Goal: Task Accomplishment & Management: Use online tool/utility

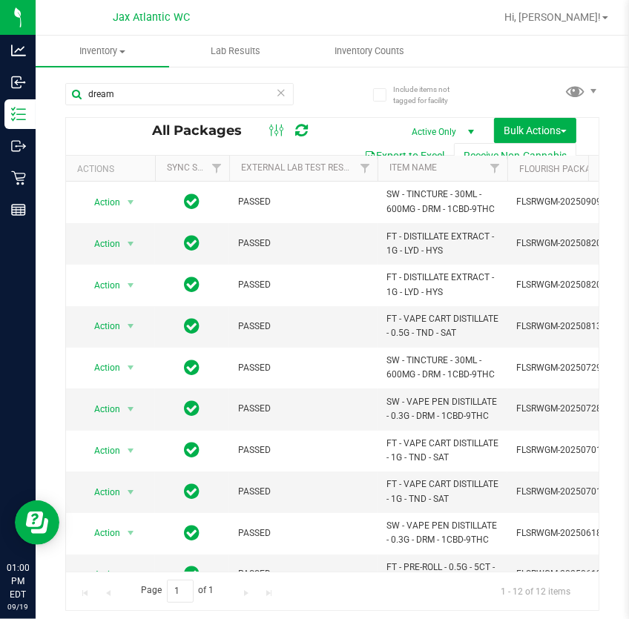
scroll to position [115, 0]
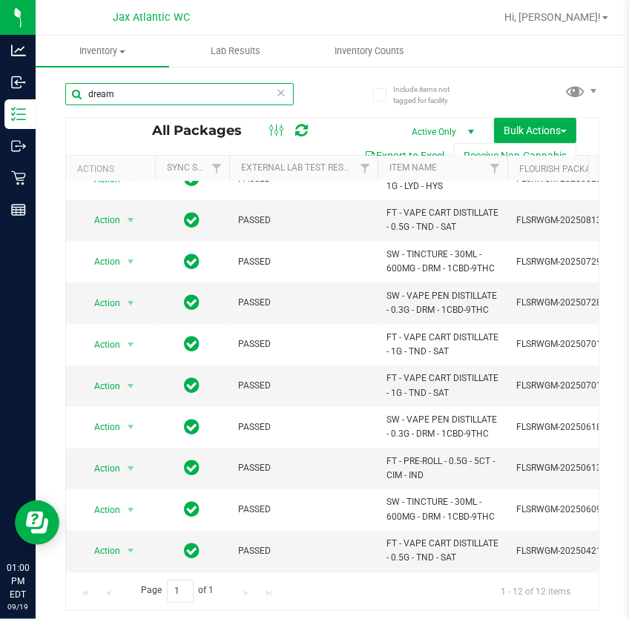
click at [223, 104] on input "dream" at bounding box center [179, 94] width 228 height 22
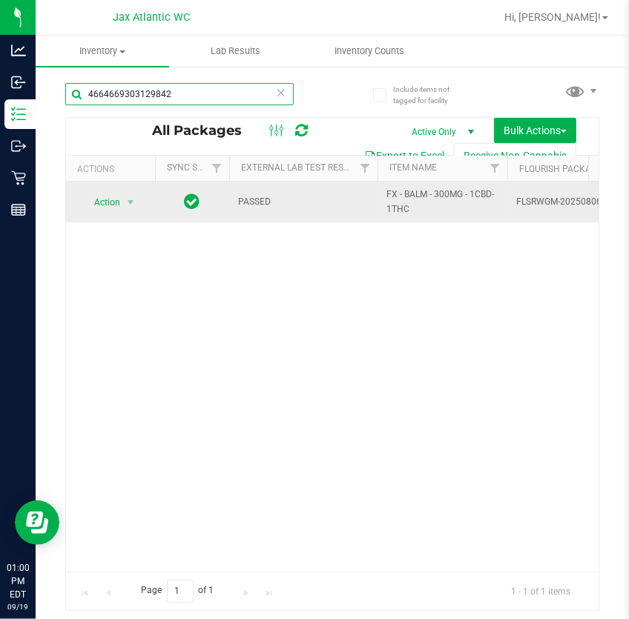
type input "4664669303129842"
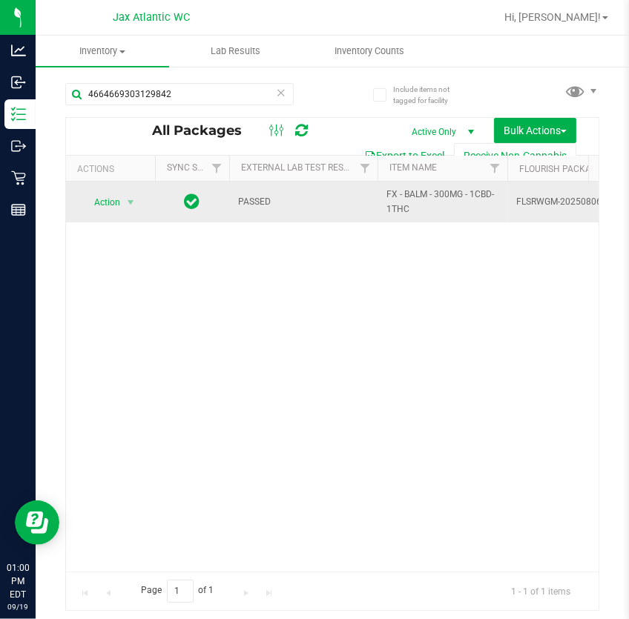
click at [116, 207] on span "Action" at bounding box center [101, 202] width 40 height 21
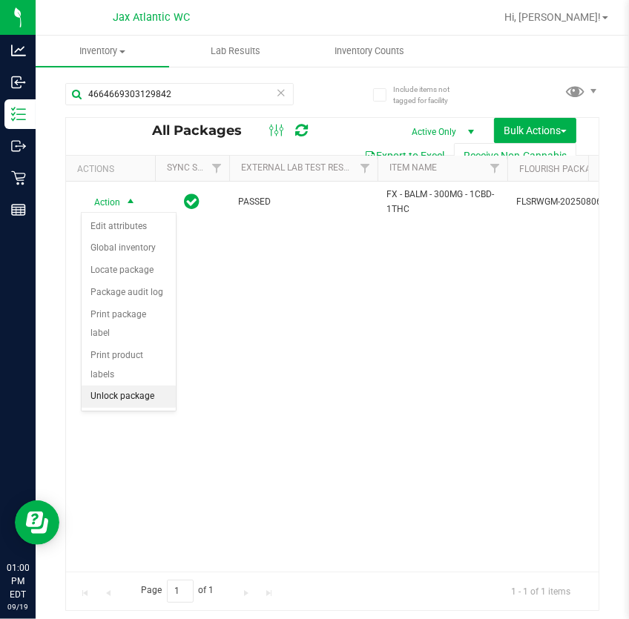
click at [130, 385] on li "Unlock package" at bounding box center [129, 396] width 94 height 22
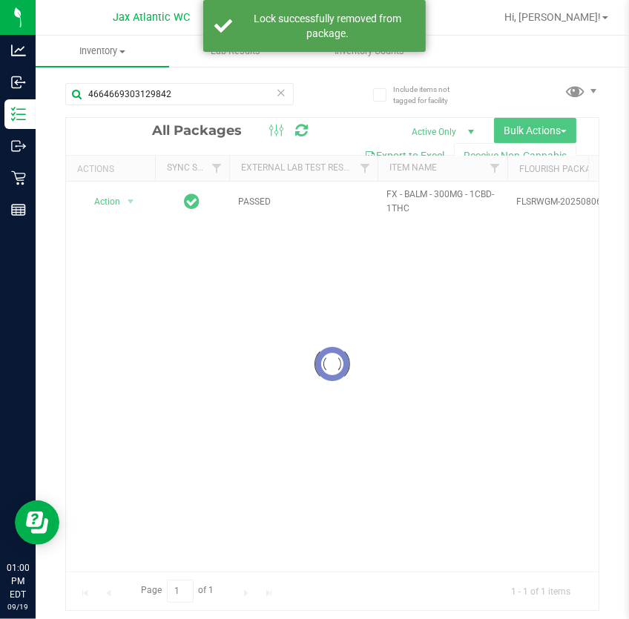
click at [136, 208] on div at bounding box center [332, 364] width 532 height 492
click at [115, 203] on div at bounding box center [332, 364] width 532 height 492
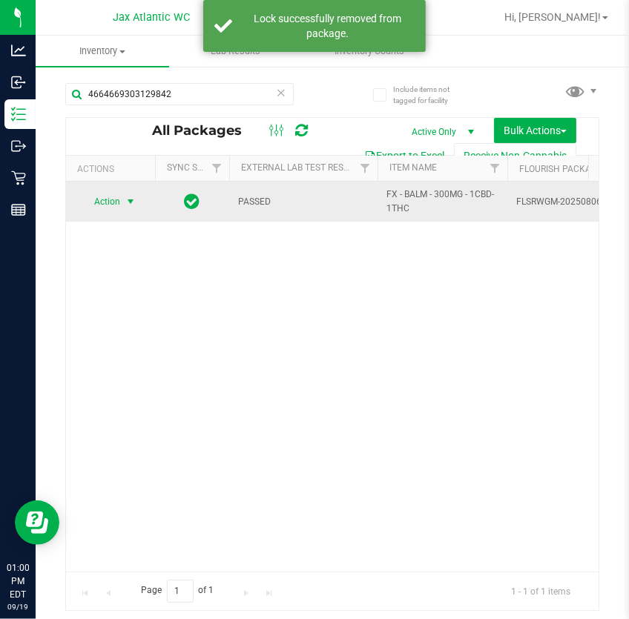
click at [122, 200] on span "select" at bounding box center [131, 201] width 19 height 21
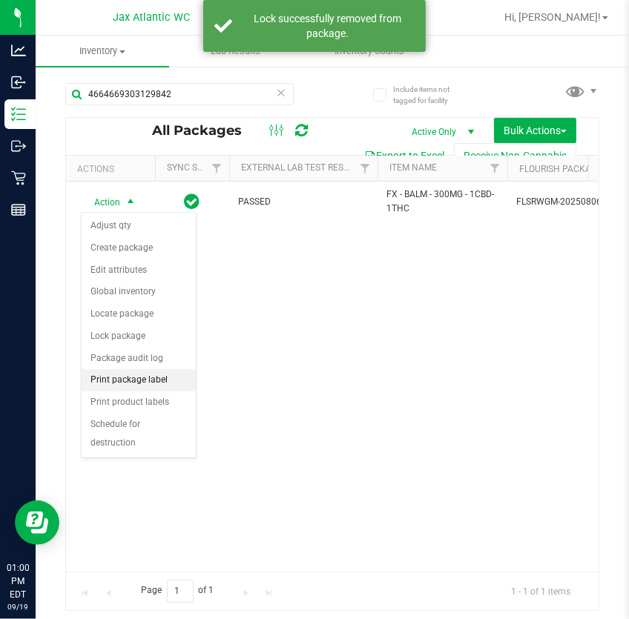
click at [149, 375] on li "Print package label" at bounding box center [139, 380] width 114 height 22
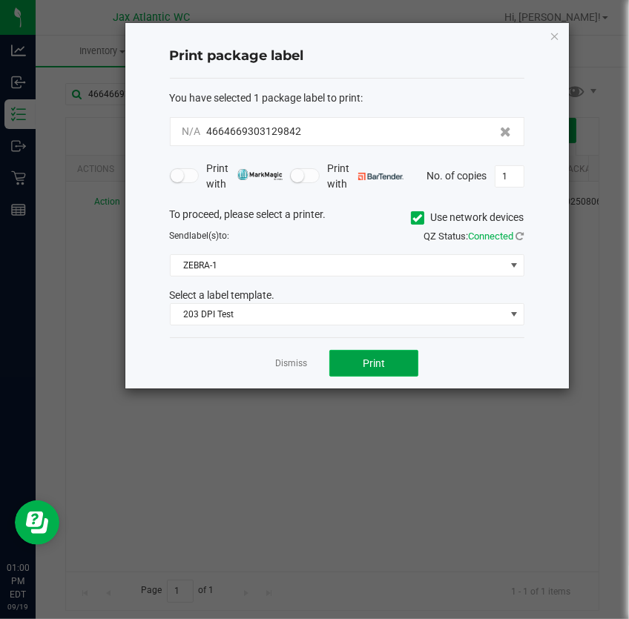
click at [344, 356] on button "Print" at bounding box center [373, 363] width 89 height 27
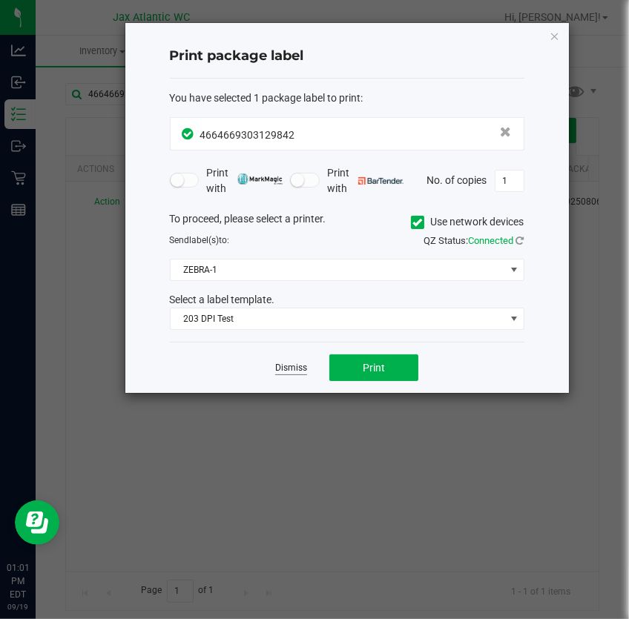
click at [297, 370] on link "Dismiss" at bounding box center [291, 368] width 32 height 13
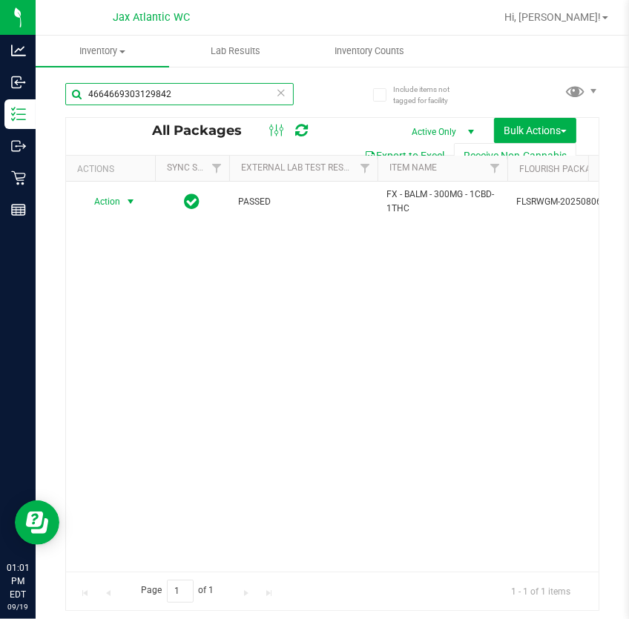
click at [204, 96] on input "4664669303129842" at bounding box center [179, 94] width 228 height 22
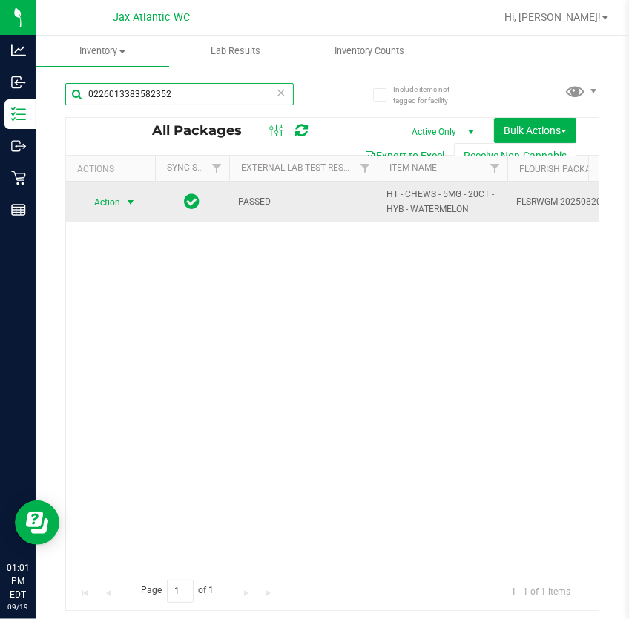
type input "0226013383582352"
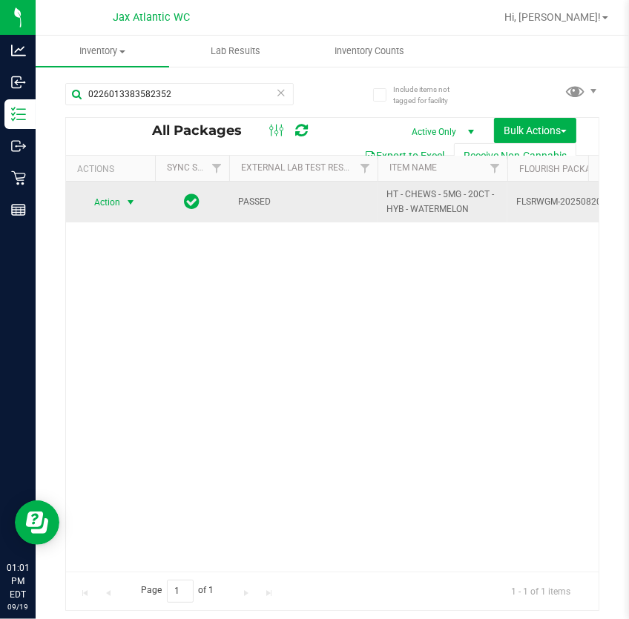
click at [128, 205] on span "select" at bounding box center [131, 202] width 12 height 12
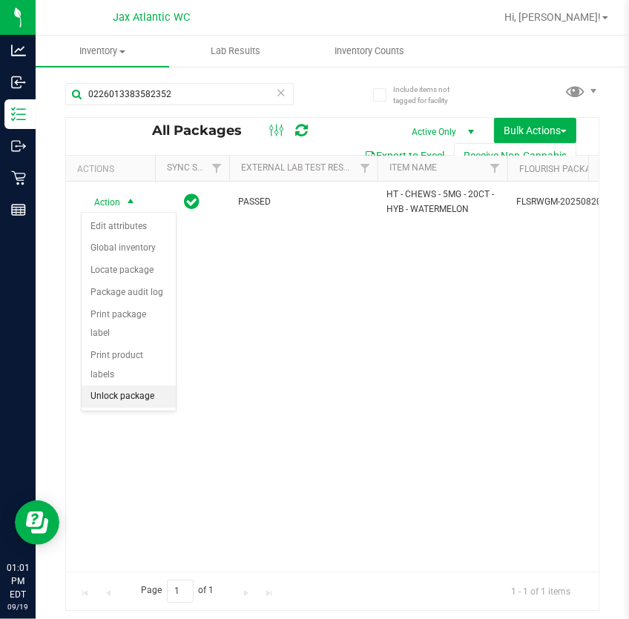
click at [140, 385] on li "Unlock package" at bounding box center [129, 396] width 94 height 22
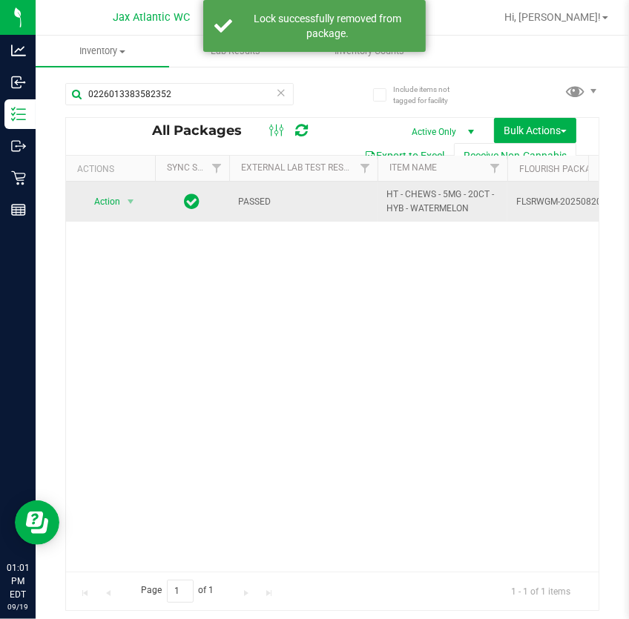
click at [113, 198] on span "Action" at bounding box center [101, 201] width 40 height 21
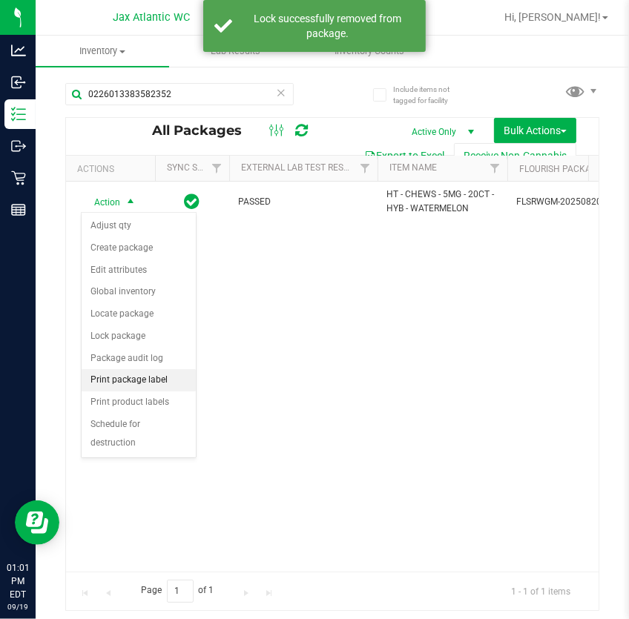
click at [153, 385] on li "Print package label" at bounding box center [139, 380] width 114 height 22
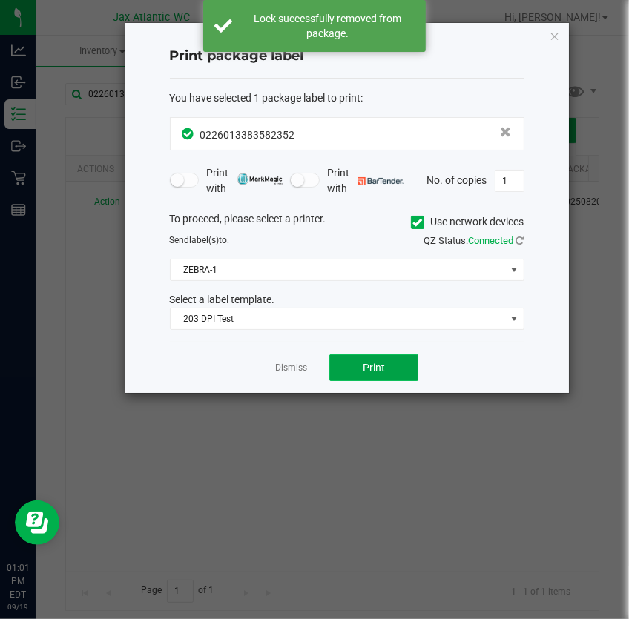
click at [375, 357] on button "Print" at bounding box center [373, 367] width 89 height 27
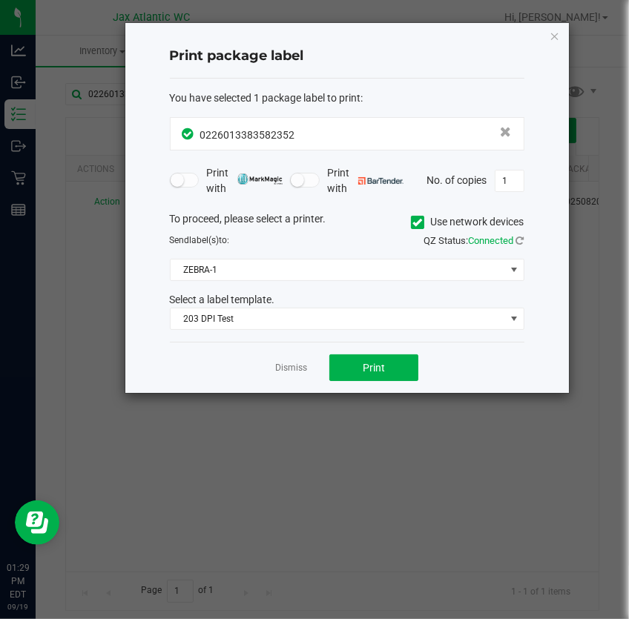
click at [290, 357] on div "Dismiss Print" at bounding box center [347, 367] width 354 height 51
click at [288, 362] on link "Dismiss" at bounding box center [291, 368] width 32 height 13
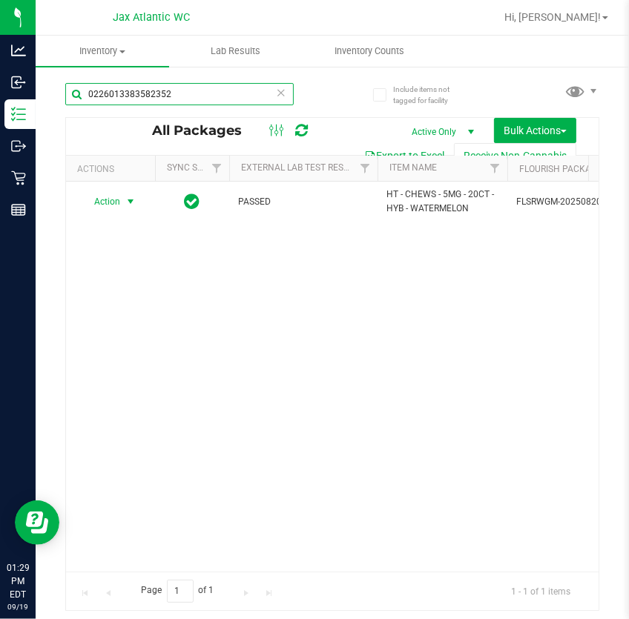
click at [197, 88] on input "0226013383582352" at bounding box center [179, 94] width 228 height 22
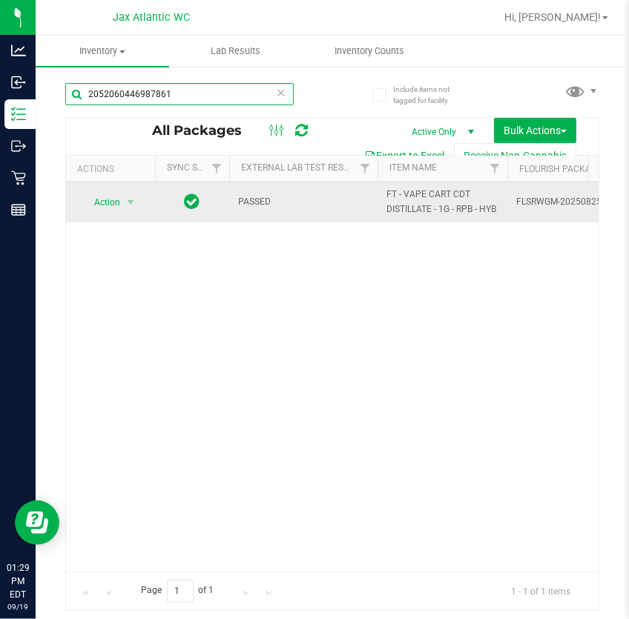
type input "2052060446987861"
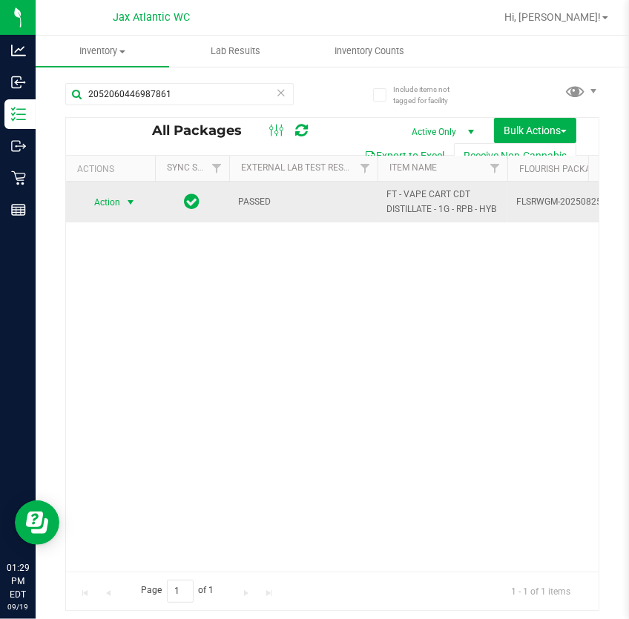
click at [114, 207] on span "Action" at bounding box center [101, 202] width 40 height 21
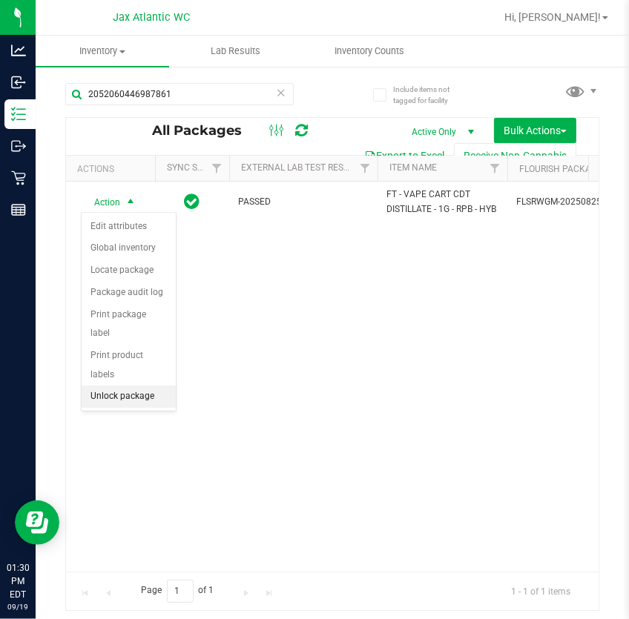
click at [132, 385] on li "Unlock package" at bounding box center [129, 396] width 94 height 22
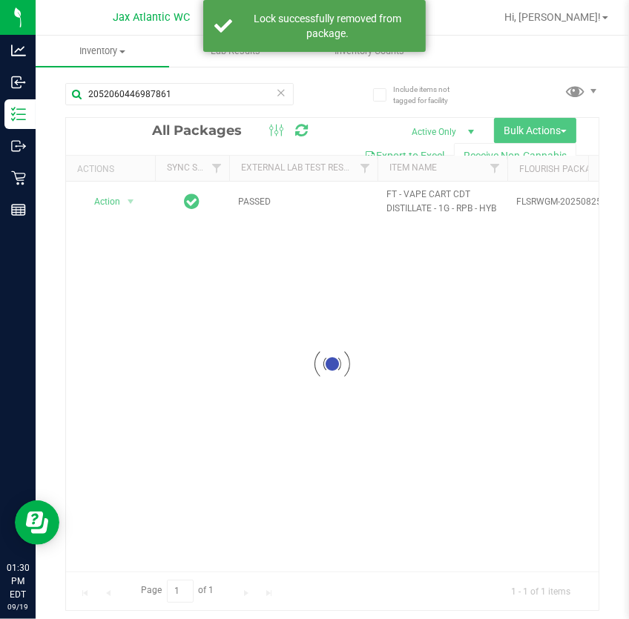
click at [118, 200] on div at bounding box center [332, 364] width 532 height 492
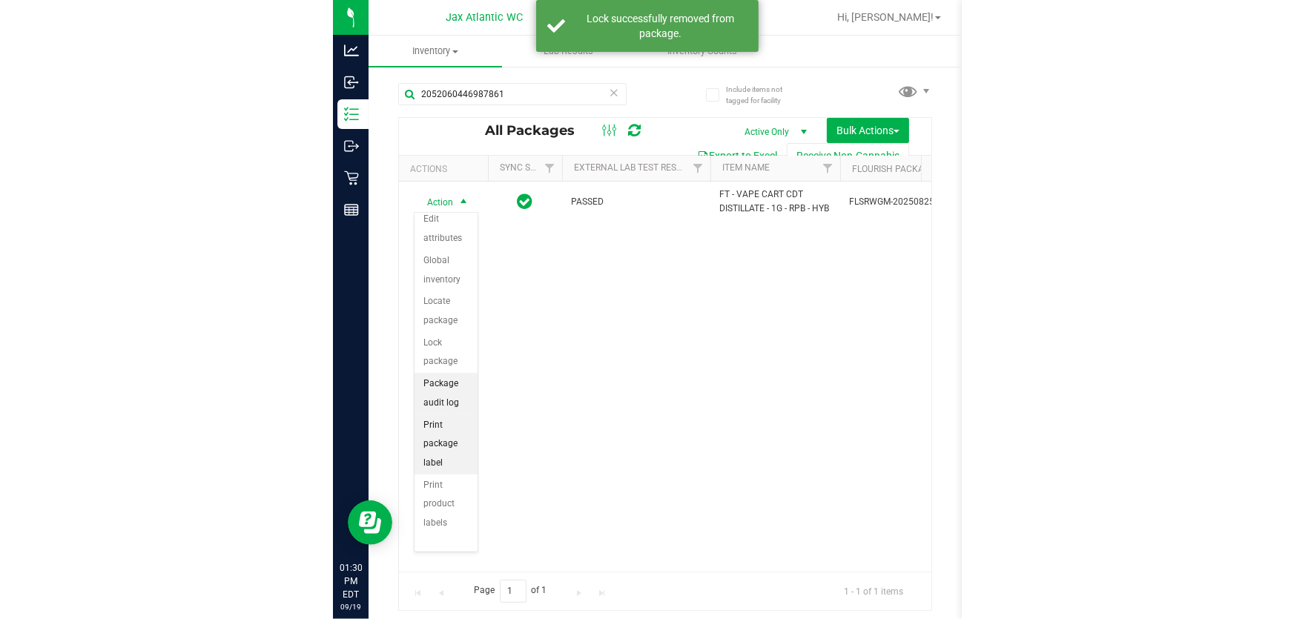
scroll to position [128, 0]
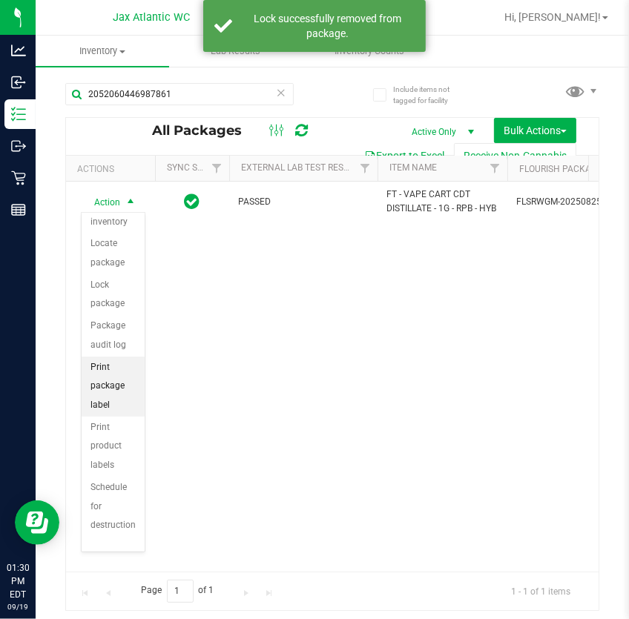
click at [116, 373] on li "Print package label" at bounding box center [113, 387] width 63 height 60
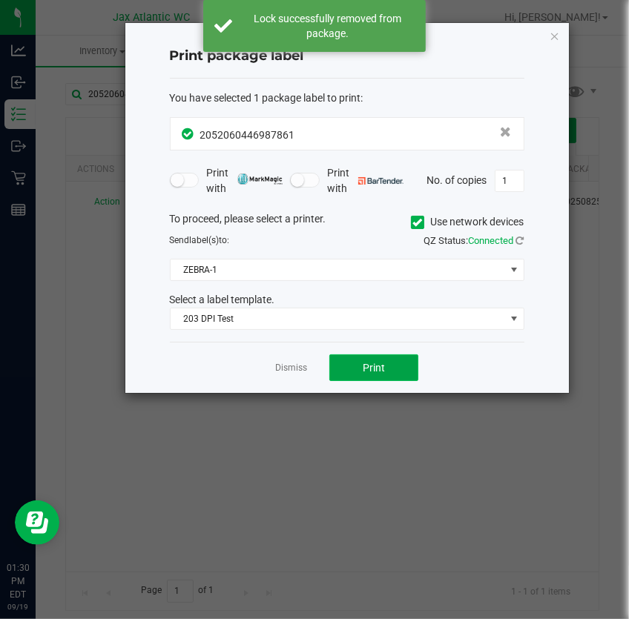
click at [377, 362] on span "Print" at bounding box center [373, 368] width 22 height 12
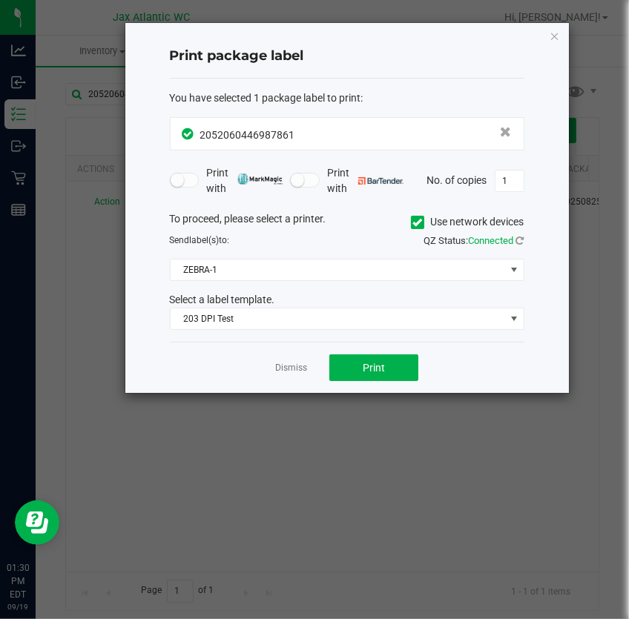
click at [287, 360] on app-cancel-button "Dismiss" at bounding box center [291, 368] width 32 height 16
click at [287, 363] on link "Dismiss" at bounding box center [291, 368] width 32 height 13
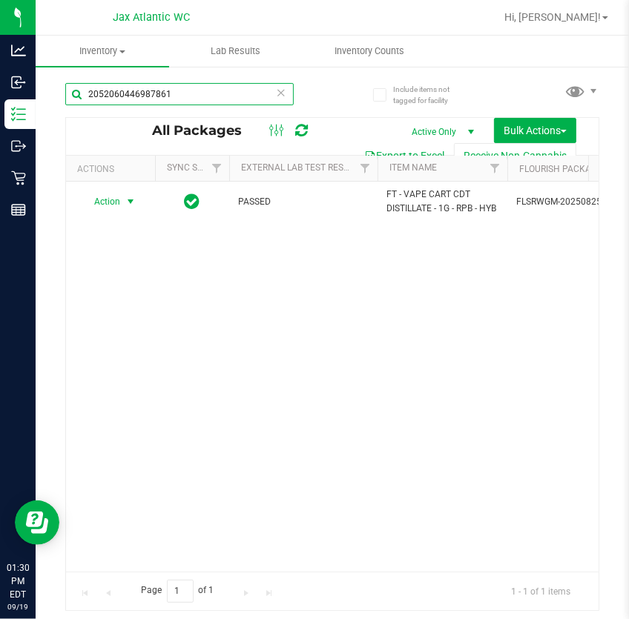
click at [244, 99] on input "2052060446987861" at bounding box center [179, 94] width 228 height 22
click at [222, 99] on input "0226013383582352" at bounding box center [179, 94] width 228 height 22
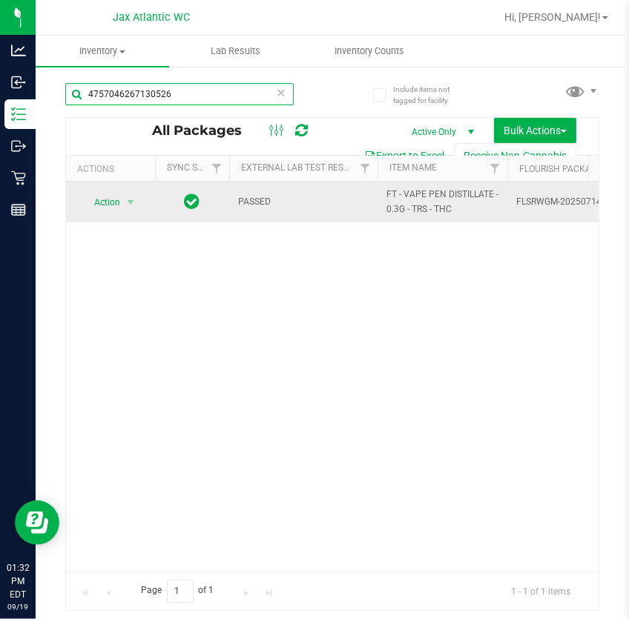
type input "4757046267130526"
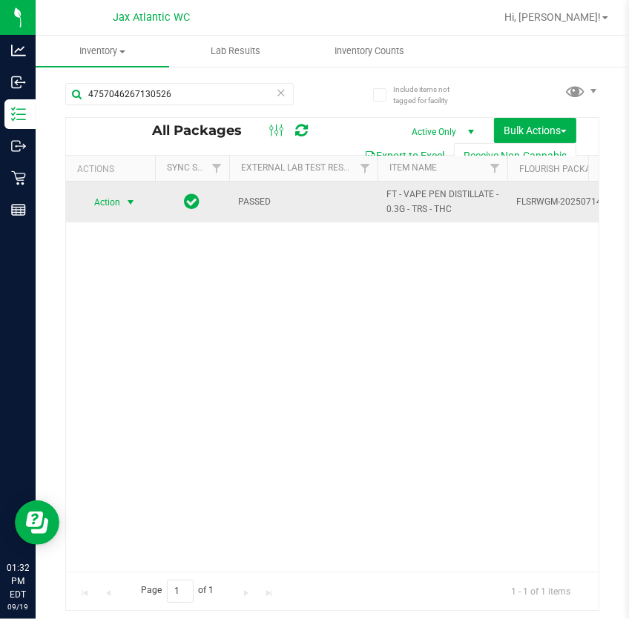
click at [104, 199] on span "Action" at bounding box center [101, 202] width 40 height 21
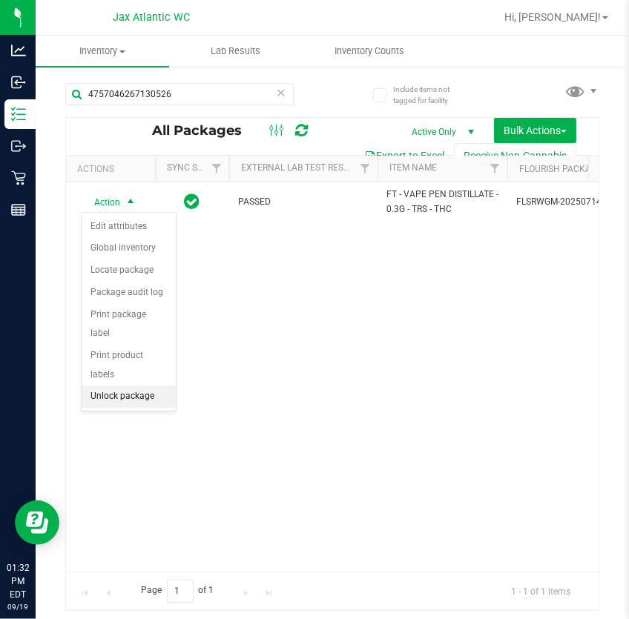
click at [124, 385] on li "Unlock package" at bounding box center [129, 396] width 94 height 22
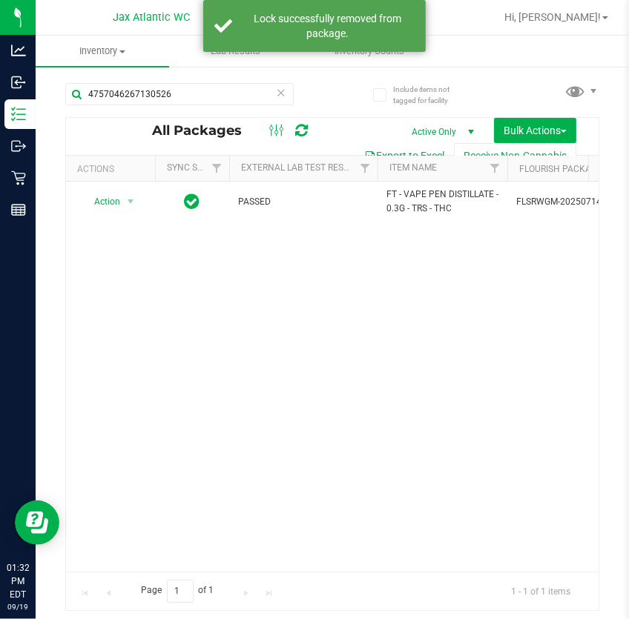
click at [119, 178] on th "Actions" at bounding box center [110, 169] width 89 height 26
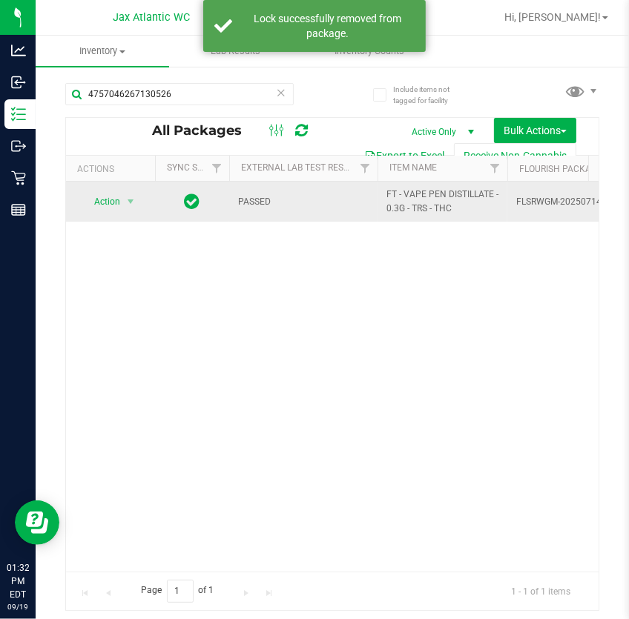
click at [143, 195] on div "Action Action Adjust qty Create package Edit attributes Global inventory Locate…" at bounding box center [110, 201] width 71 height 21
click at [127, 200] on span "select" at bounding box center [131, 202] width 12 height 12
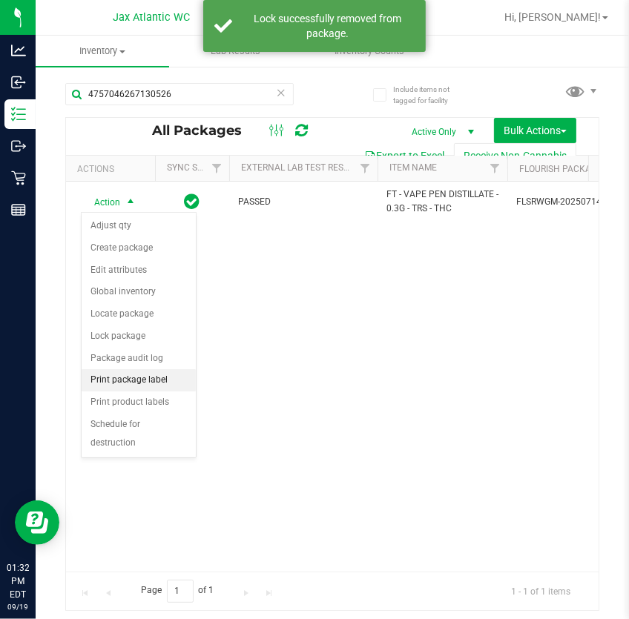
click at [113, 383] on li "Print package label" at bounding box center [139, 380] width 114 height 22
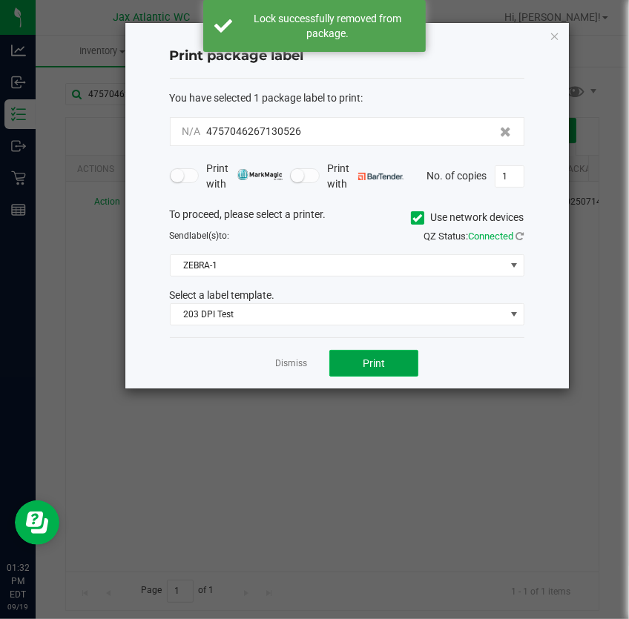
click at [381, 362] on span "Print" at bounding box center [373, 363] width 22 height 12
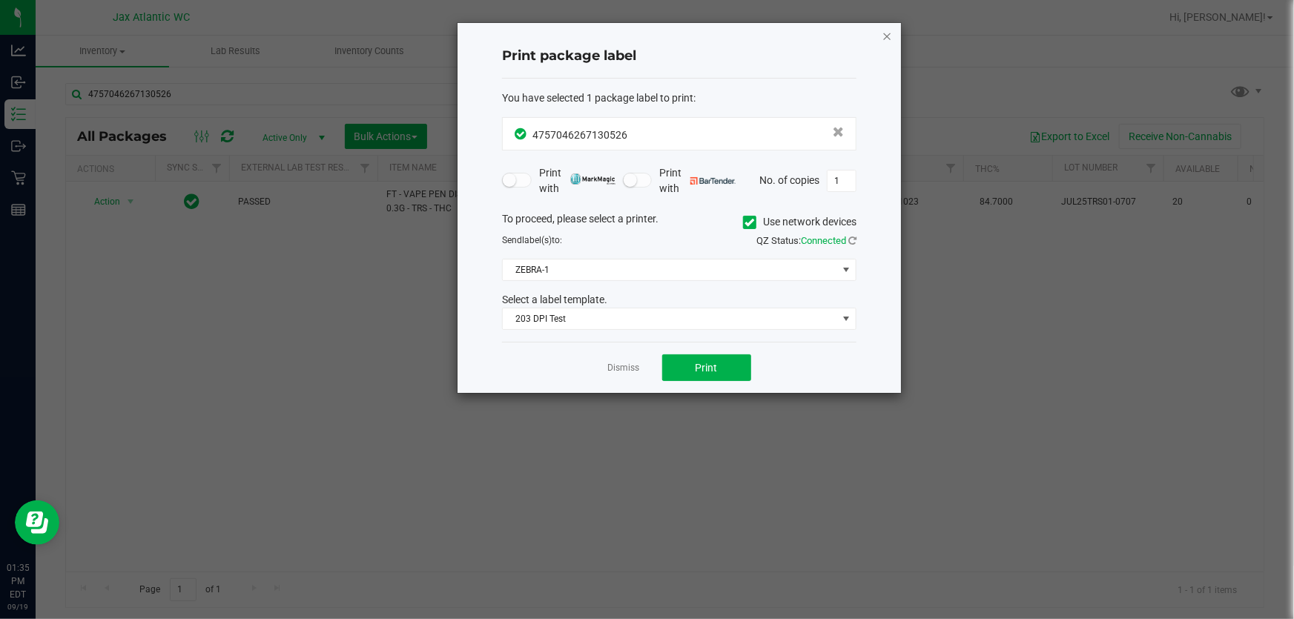
click at [628, 30] on icon "button" at bounding box center [886, 36] width 10 height 18
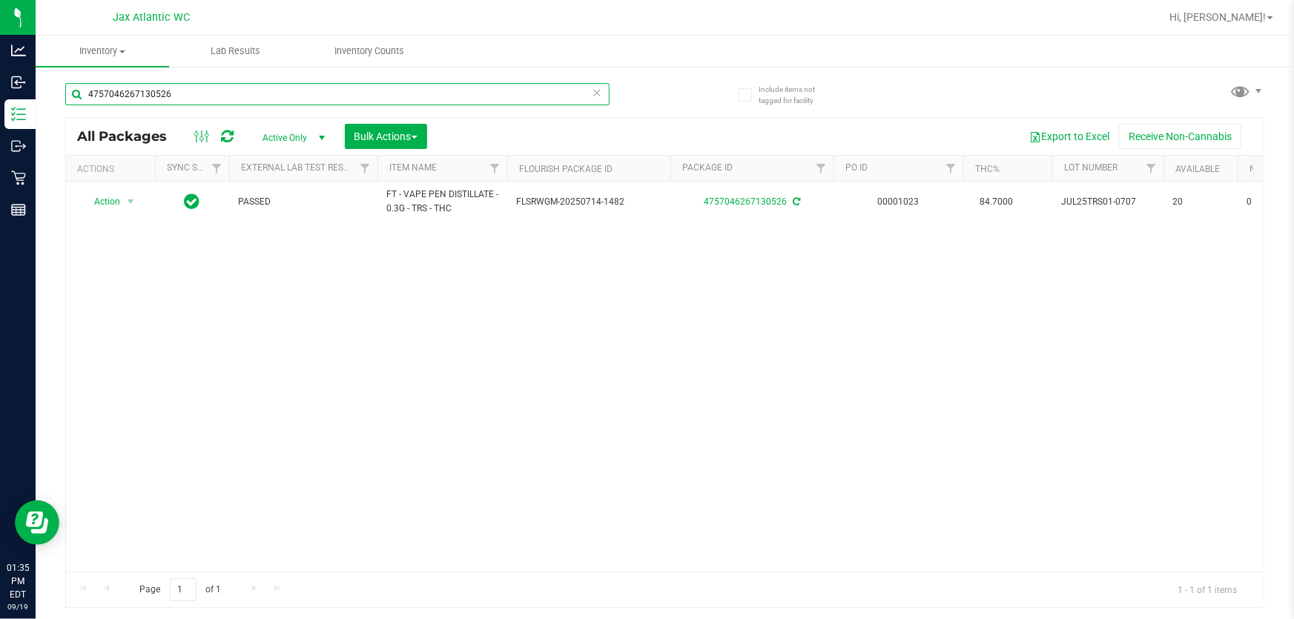
click at [288, 101] on input "4757046267130526" at bounding box center [337, 94] width 544 height 22
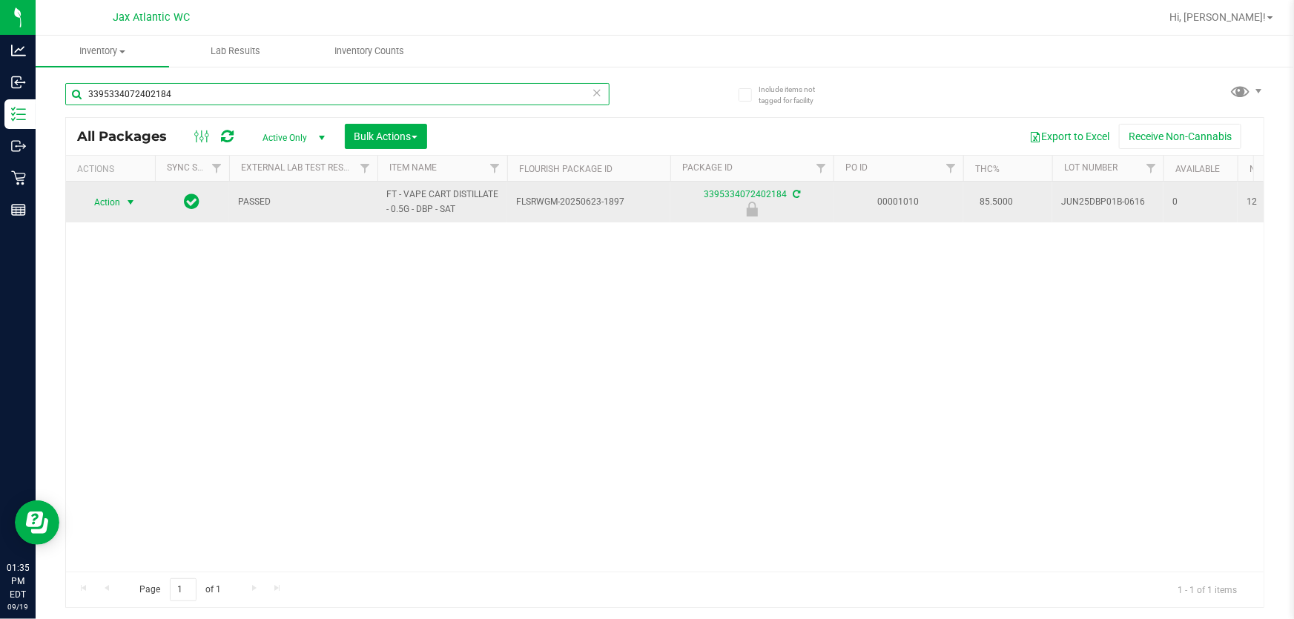
type input "3395334072402184"
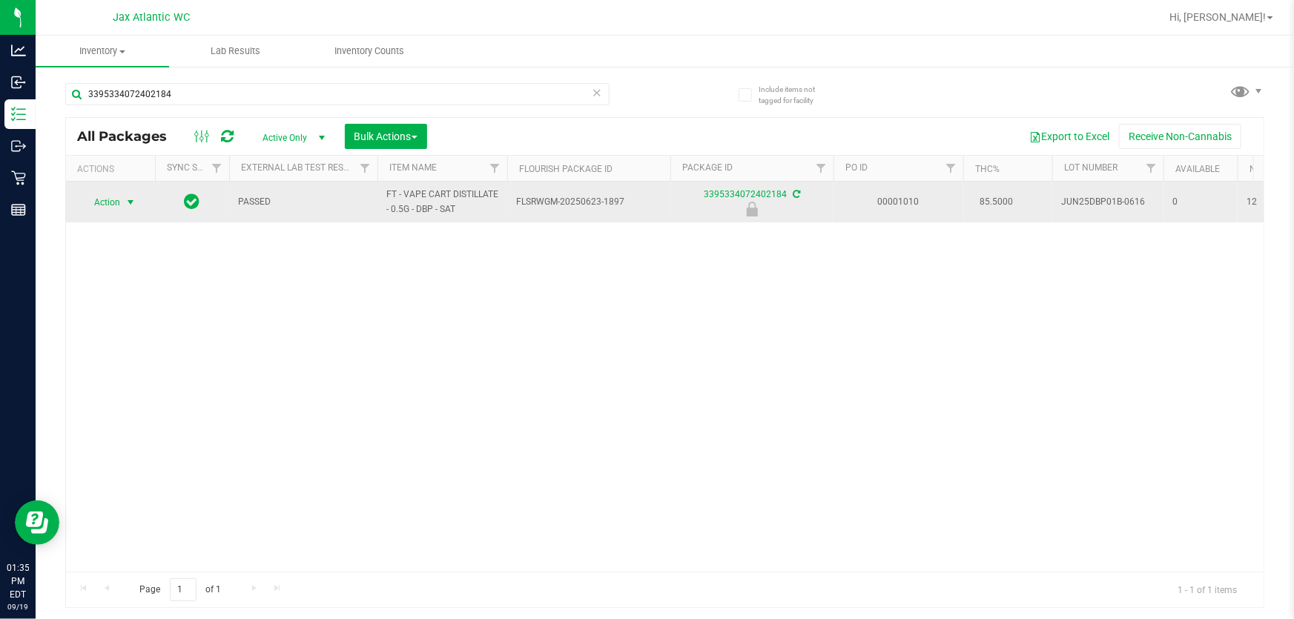
click at [114, 200] on span "Action" at bounding box center [101, 202] width 40 height 21
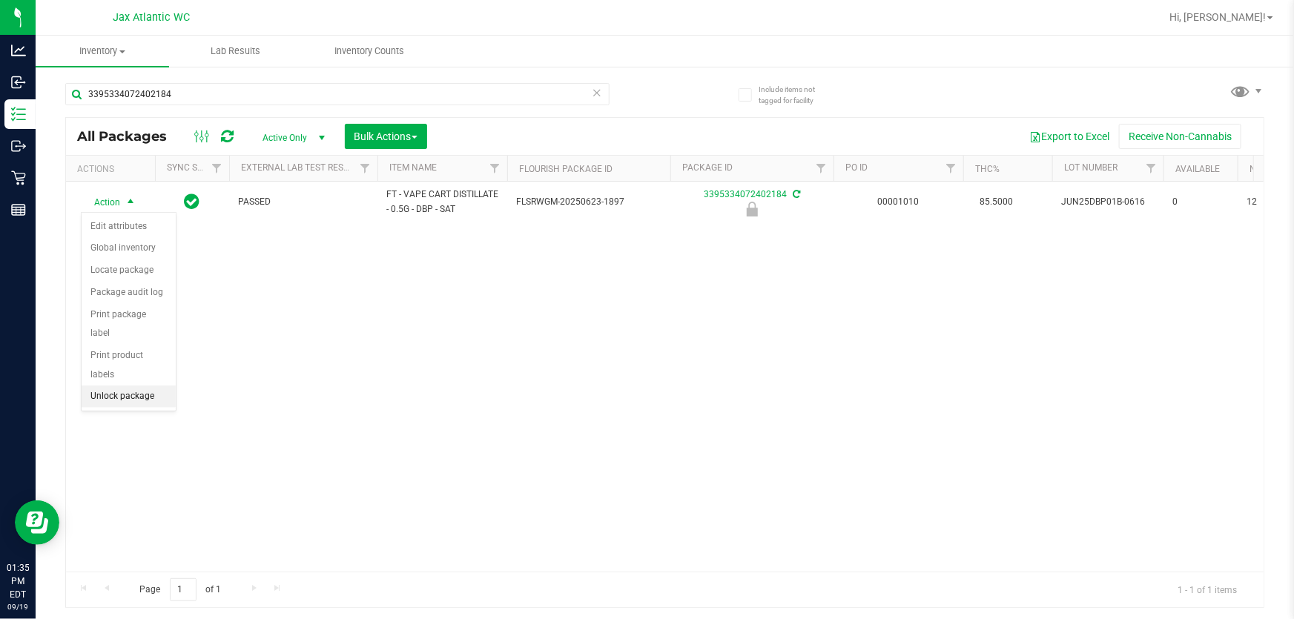
click at [142, 385] on li "Unlock package" at bounding box center [129, 396] width 94 height 22
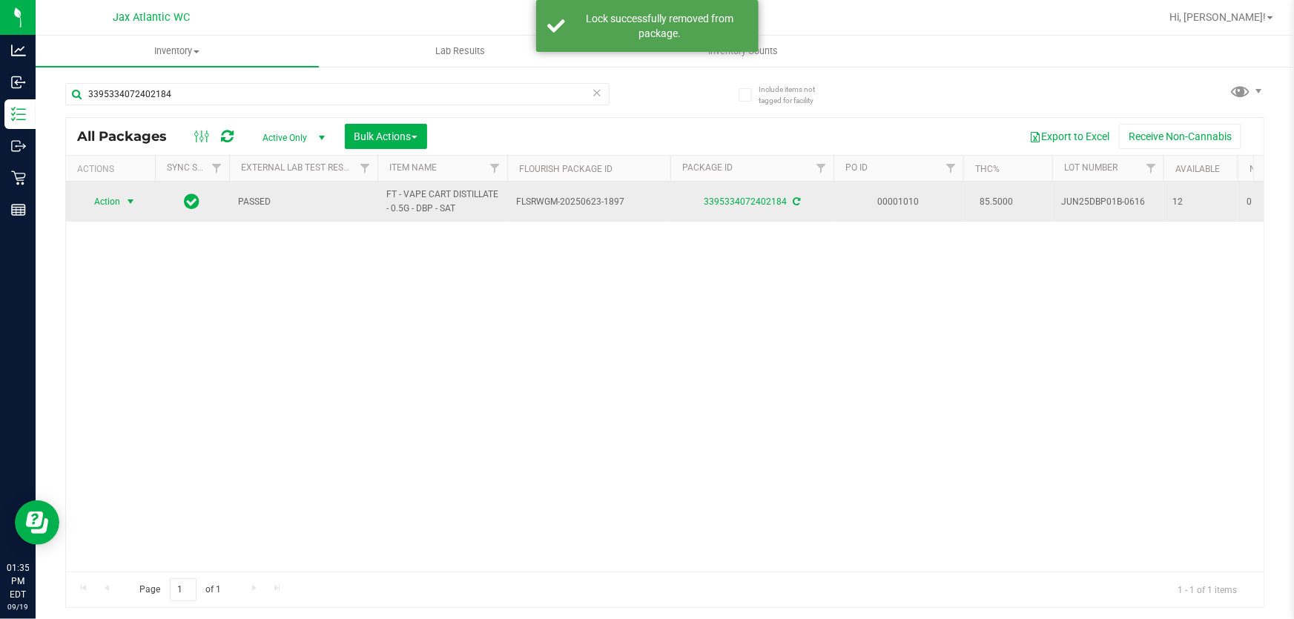
click at [102, 201] on span "Action" at bounding box center [101, 201] width 40 height 21
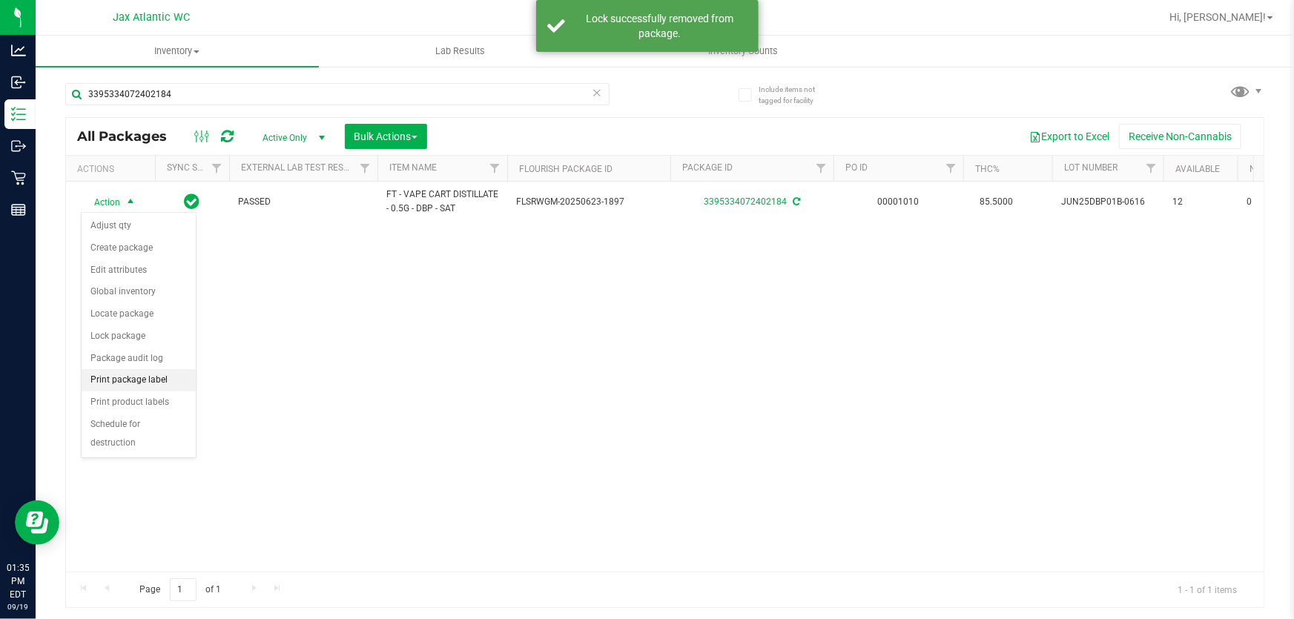
click at [156, 380] on li "Print package label" at bounding box center [139, 380] width 114 height 22
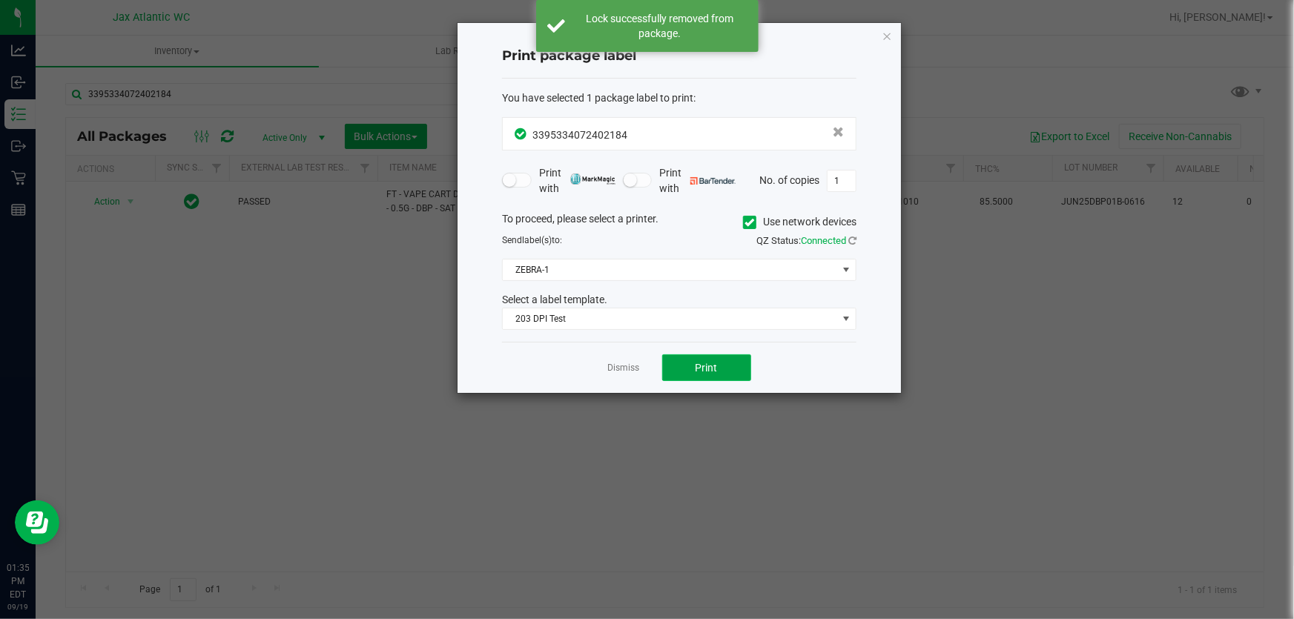
click at [628, 371] on button "Print" at bounding box center [706, 367] width 89 height 27
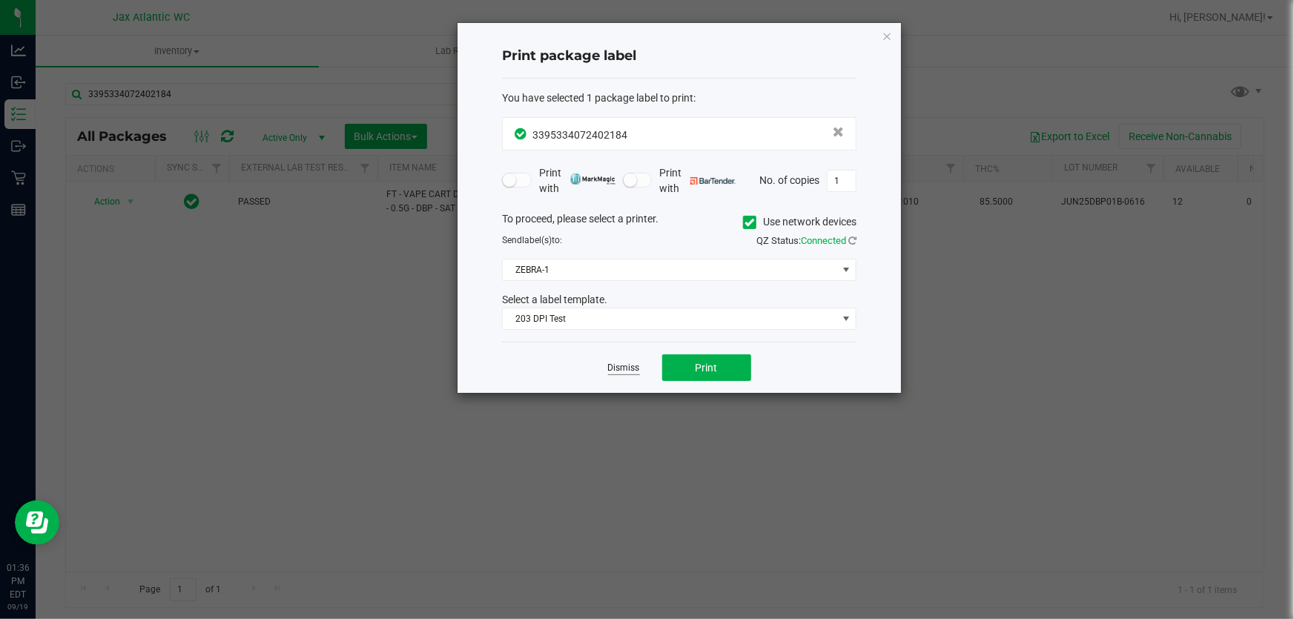
click at [622, 364] on link "Dismiss" at bounding box center [624, 368] width 32 height 13
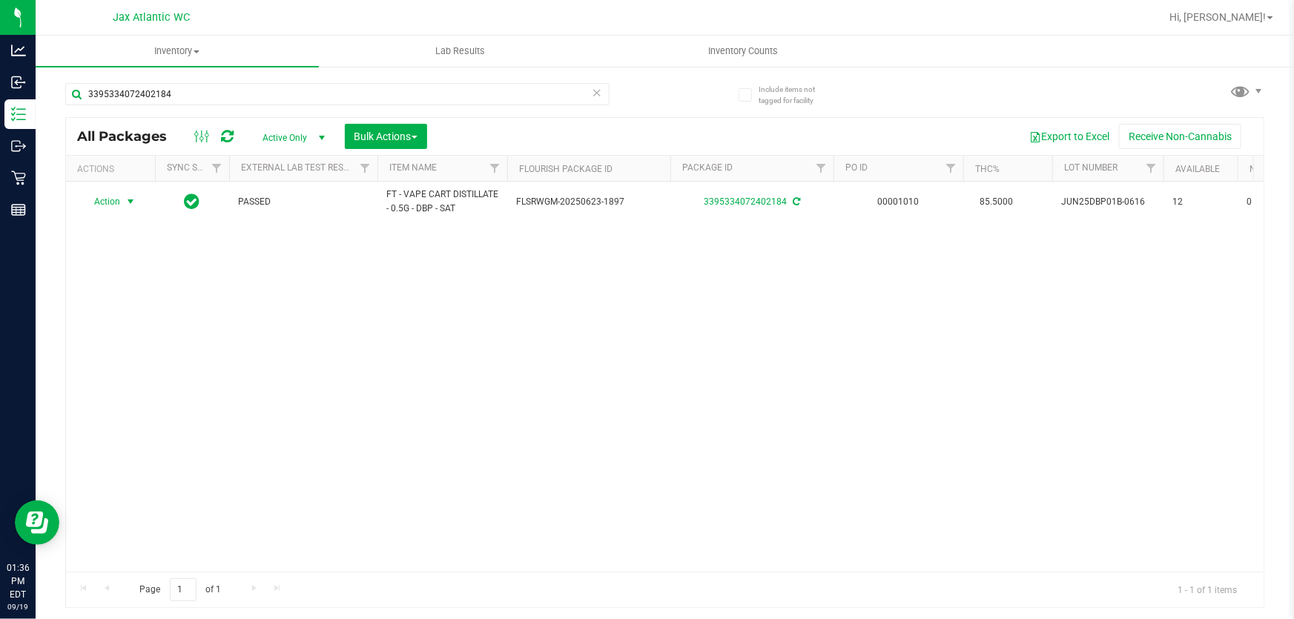
click at [223, 107] on div "3395334072402184" at bounding box center [337, 100] width 544 height 34
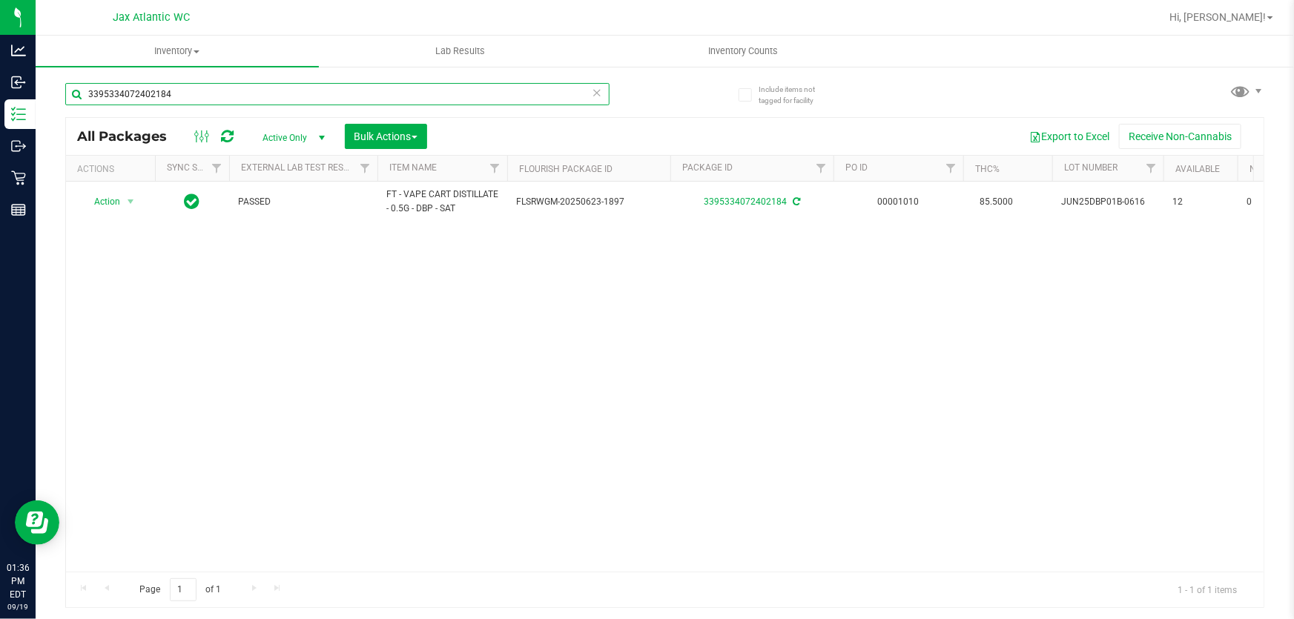
click at [223, 96] on input "3395334072402184" at bounding box center [337, 94] width 544 height 22
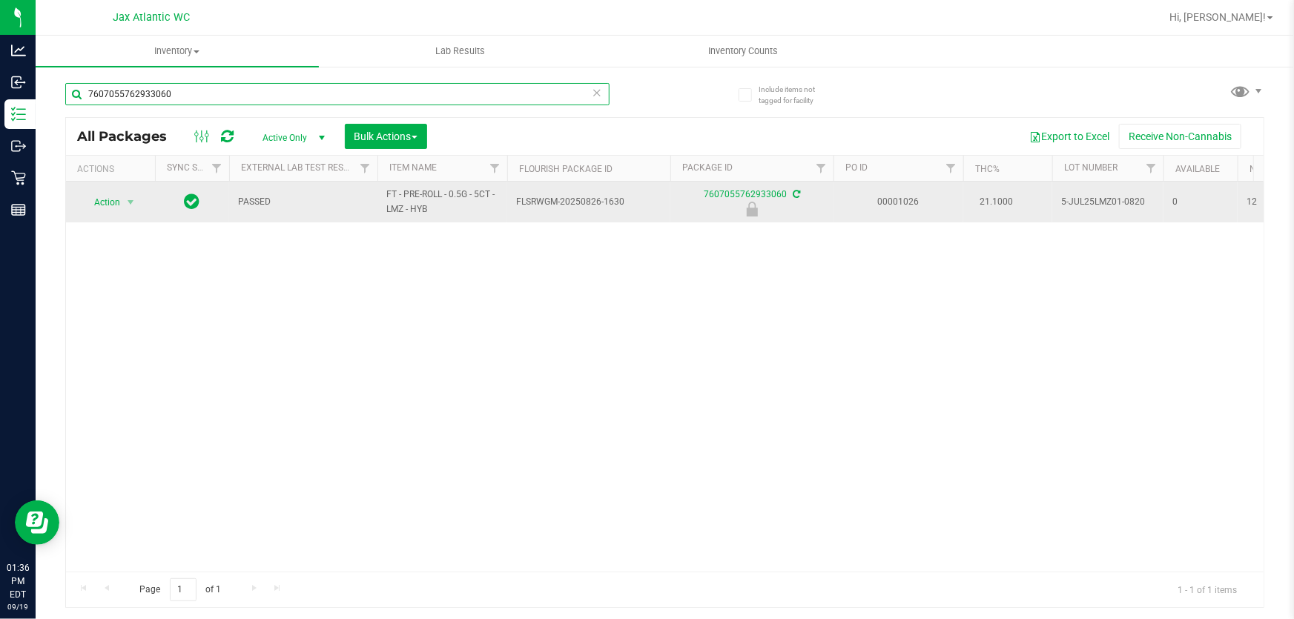
type input "7607055762933060"
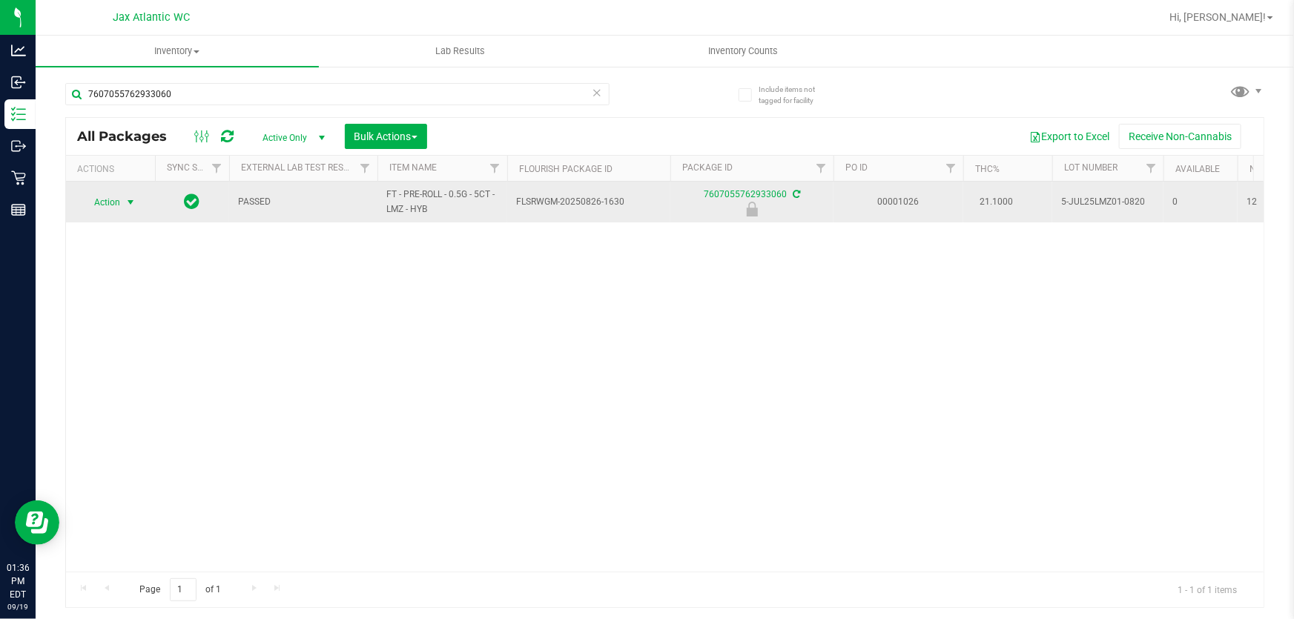
click at [106, 203] on span "Action" at bounding box center [101, 202] width 40 height 21
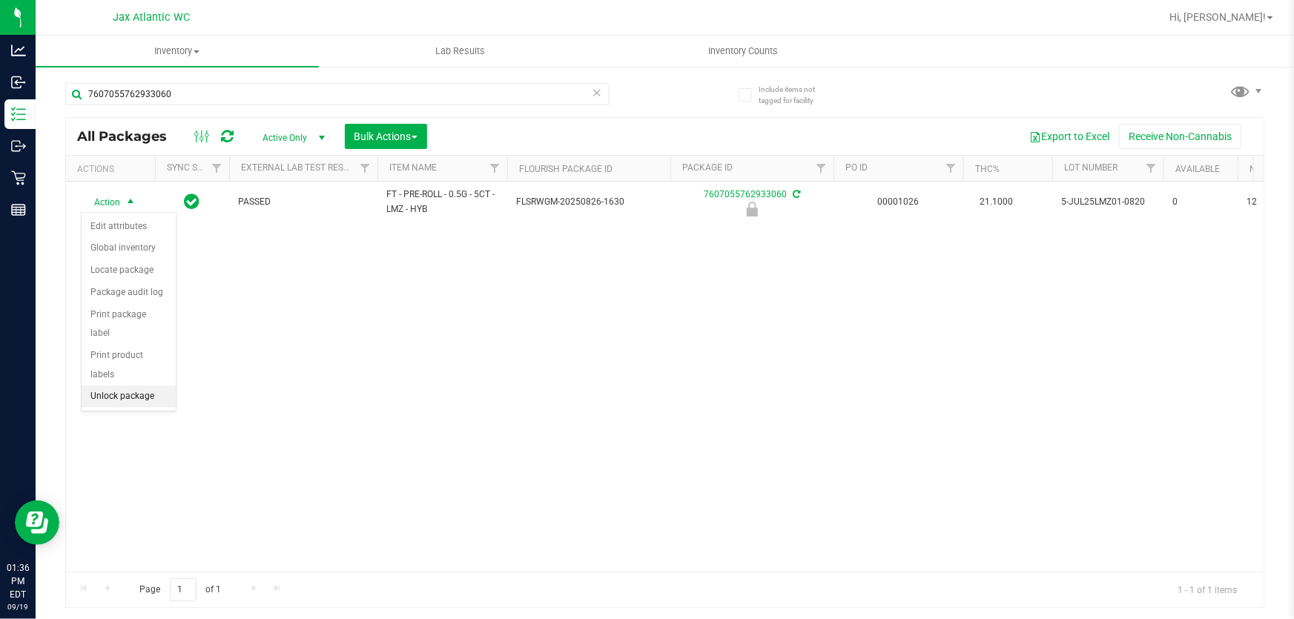
click at [159, 385] on li "Unlock package" at bounding box center [129, 396] width 94 height 22
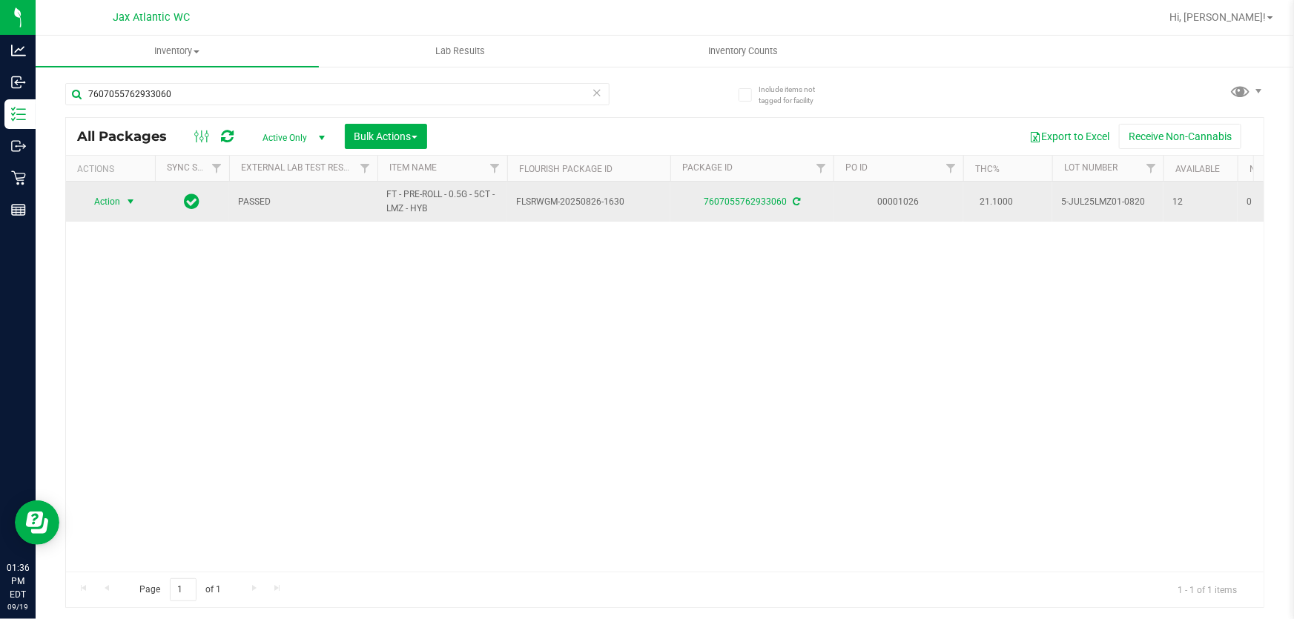
click at [117, 202] on span "Action" at bounding box center [101, 201] width 40 height 21
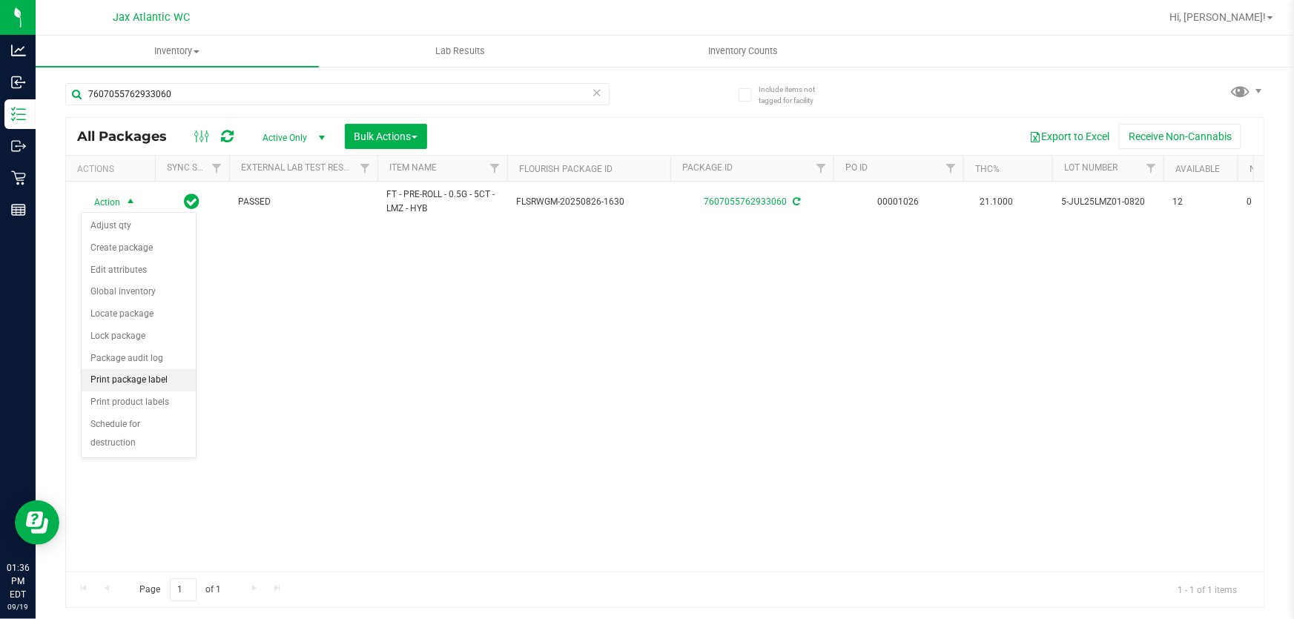
click at [161, 377] on li "Print package label" at bounding box center [139, 380] width 114 height 22
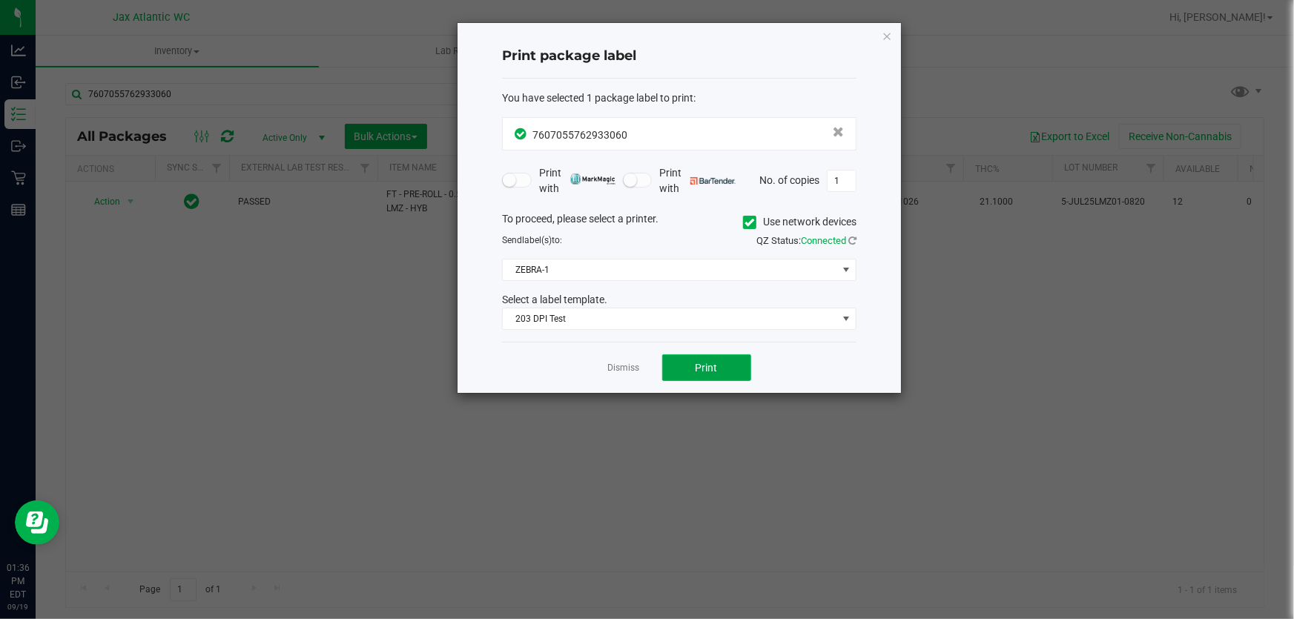
click at [628, 370] on button "Print" at bounding box center [706, 367] width 89 height 27
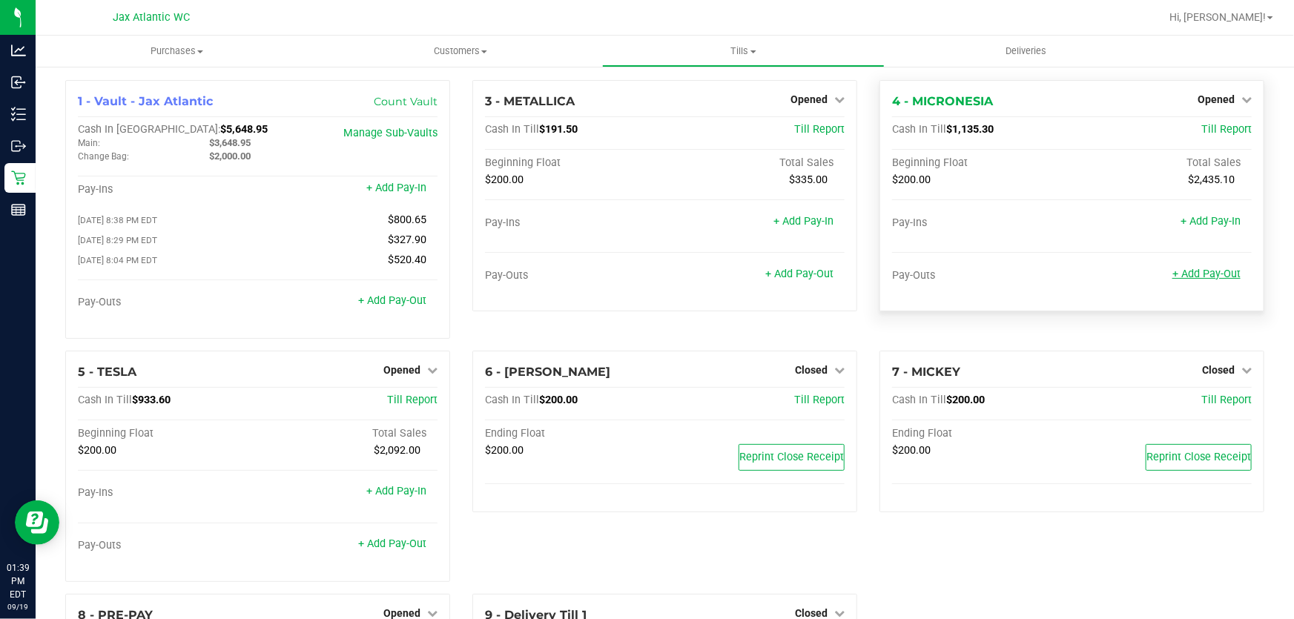
click at [1211, 274] on link "+ Add Pay-Out" at bounding box center [1206, 274] width 68 height 13
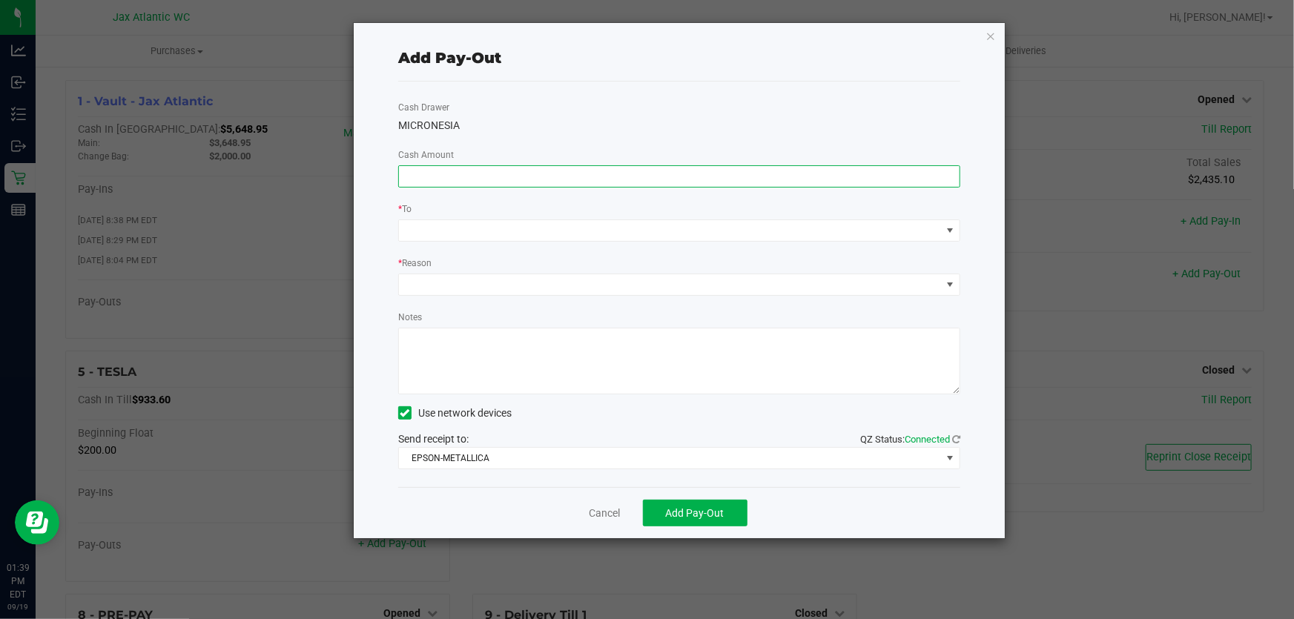
click at [546, 176] on input at bounding box center [679, 176] width 560 height 21
type input "$880.00"
click at [504, 133] on div "MICRONESIA" at bounding box center [679, 126] width 562 height 16
click at [454, 228] on span at bounding box center [670, 230] width 542 height 21
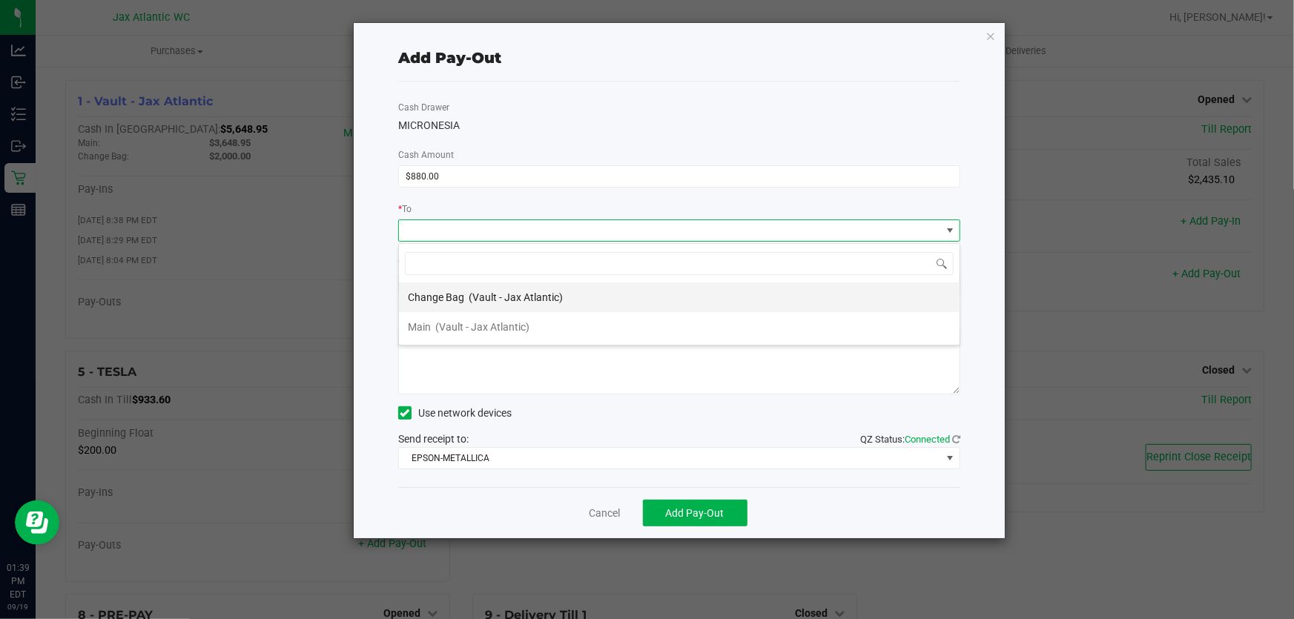
scroll to position [22, 563]
click at [462, 331] on span "(Vault - Jax Atlantic)" at bounding box center [482, 327] width 94 height 12
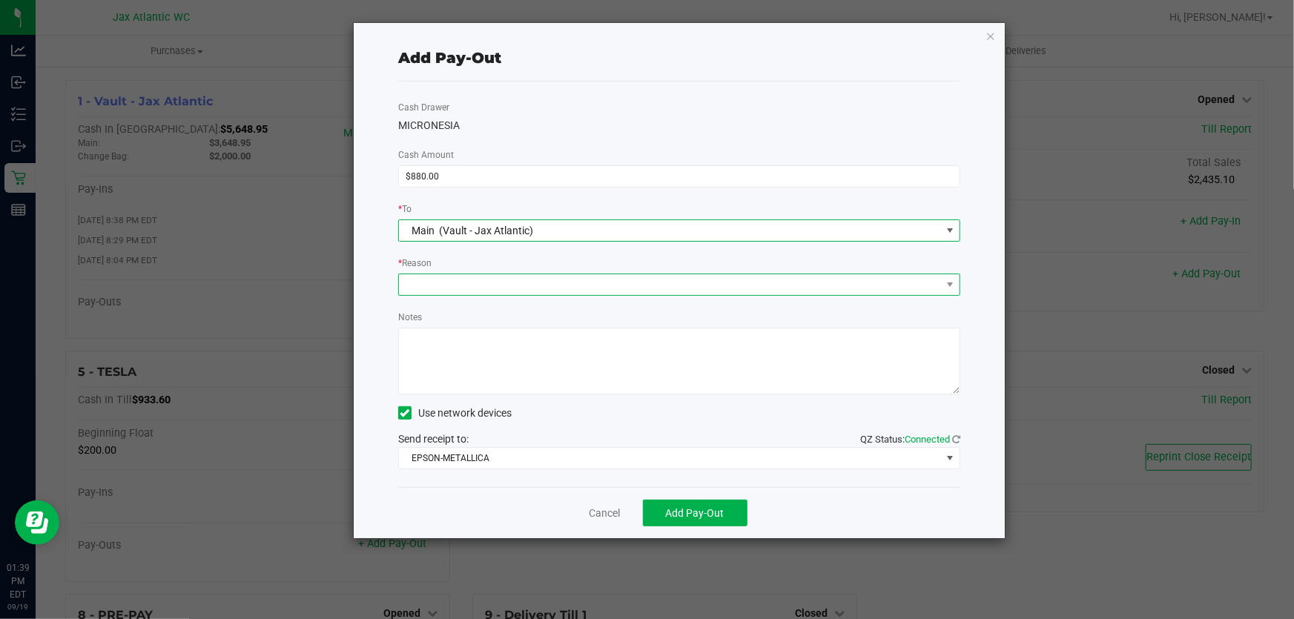
click at [451, 287] on span at bounding box center [670, 284] width 542 height 21
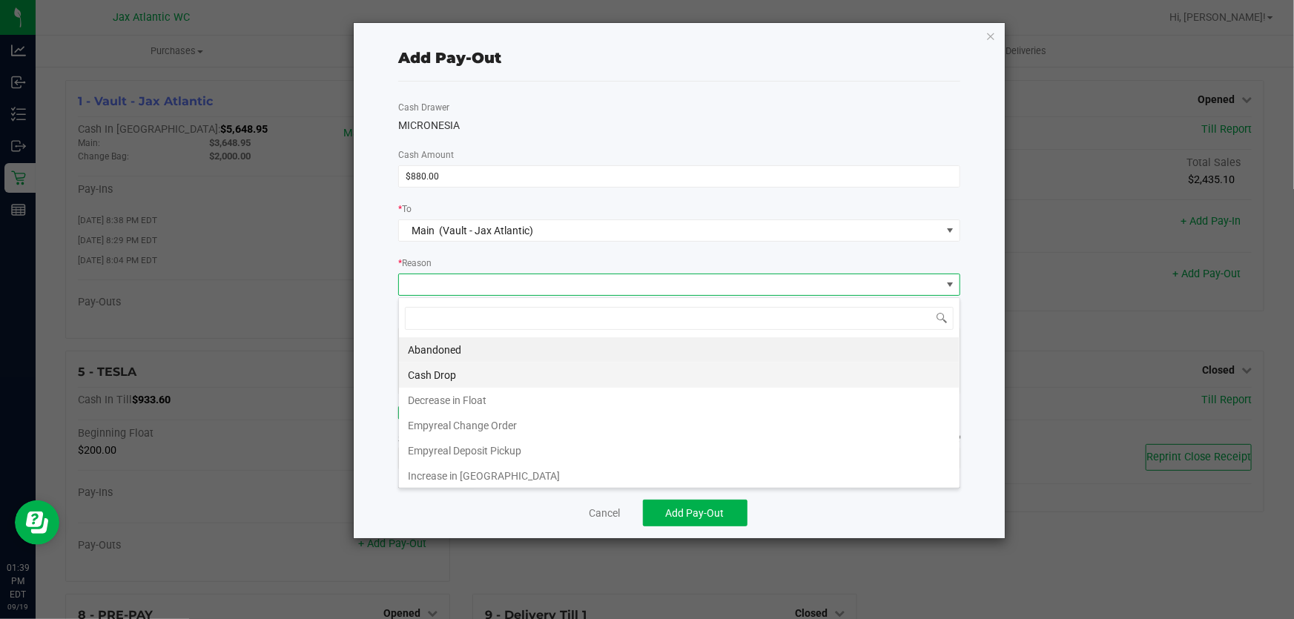
click at [464, 369] on li "Cash Drop" at bounding box center [679, 374] width 560 height 25
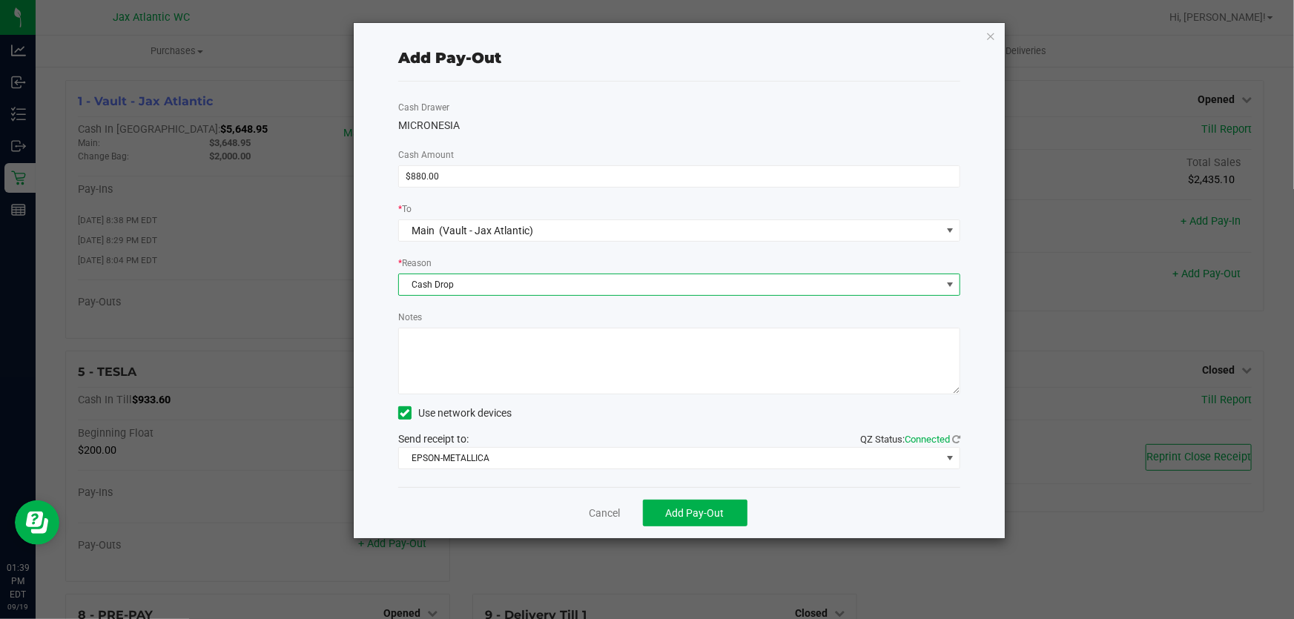
click at [476, 348] on textarea "Notes" at bounding box center [679, 361] width 562 height 67
type textarea "cash drop-AP"
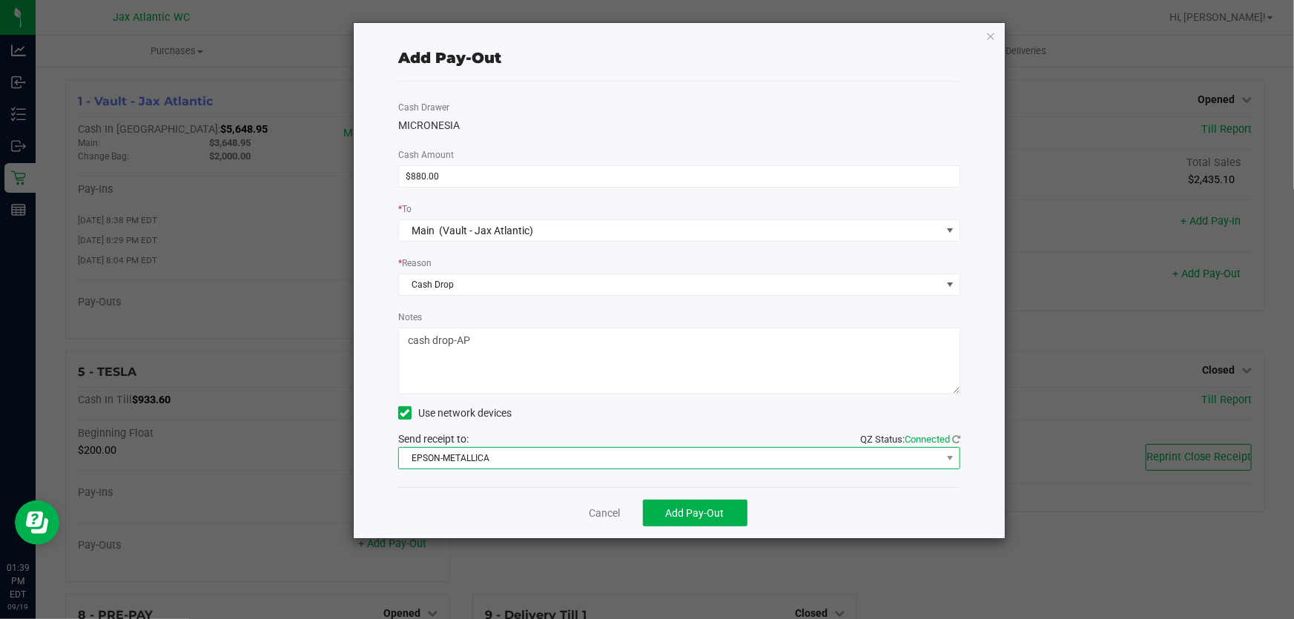
click at [479, 466] on span "EPSON-METALLICA" at bounding box center [670, 458] width 542 height 21
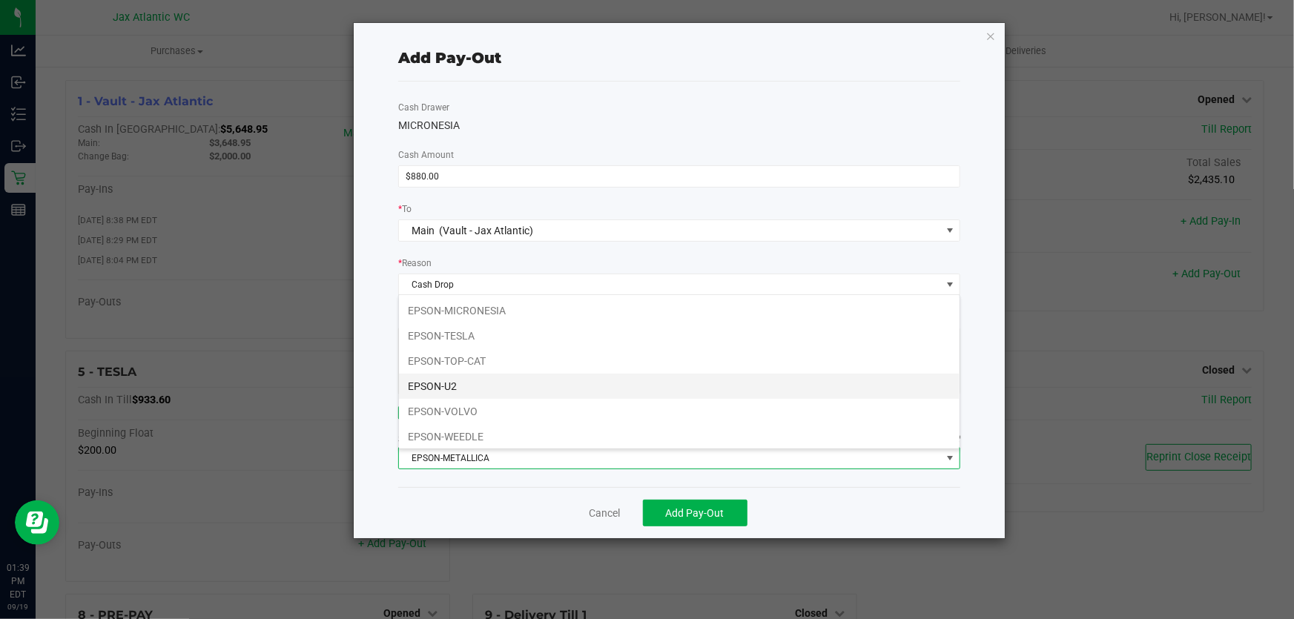
scroll to position [77, 0]
click at [491, 386] on li "EPSON-U2" at bounding box center [679, 384] width 560 height 25
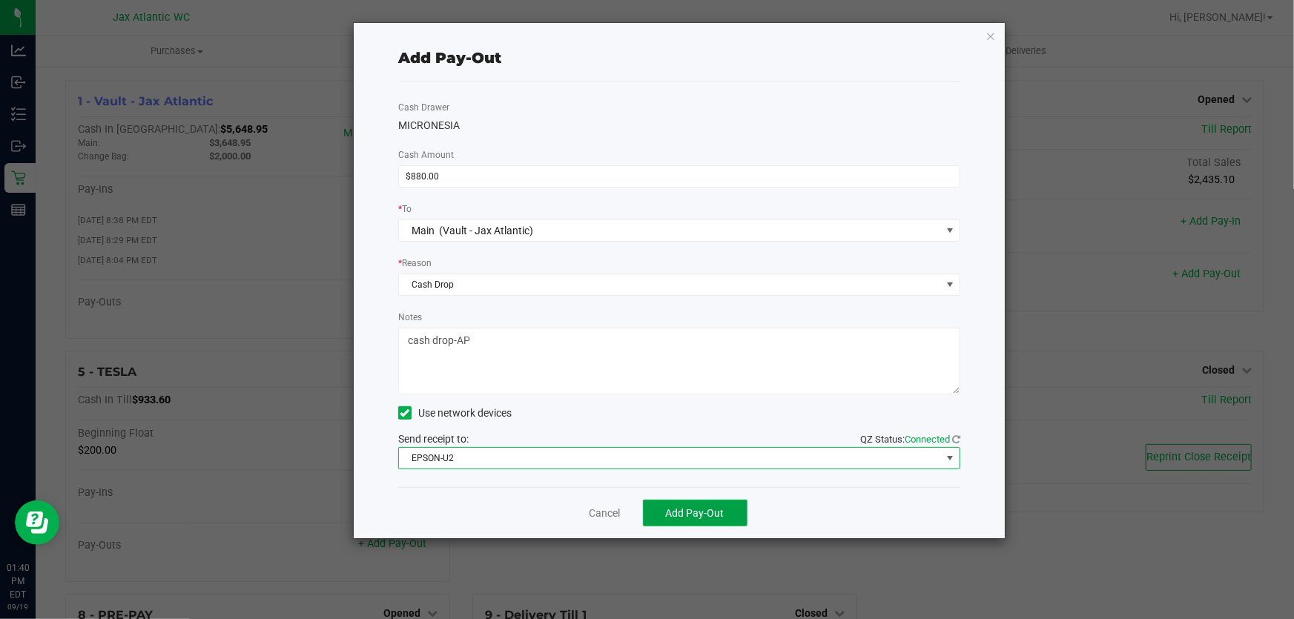
click at [685, 509] on span "Add Pay-Out" at bounding box center [695, 513] width 59 height 12
